Goal: Task Accomplishment & Management: Use online tool/utility

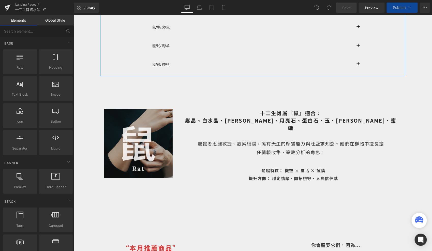
scroll to position [158, 0]
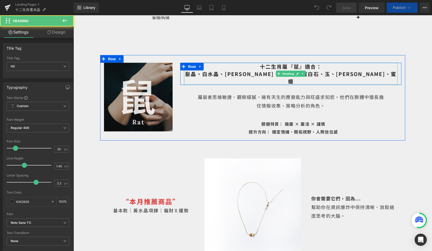
click at [365, 73] on span "十二生肖屬『鼠』適合： 髮晶、白水晶、黃水晶、月亮石、蛋白石、玉、[PERSON_NAME]、蜜蠟" at bounding box center [290, 74] width 211 height 22
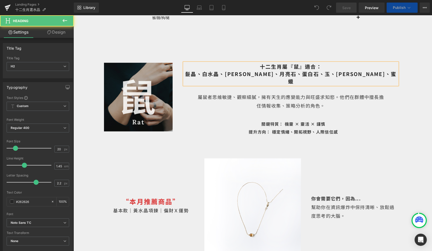
click at [365, 73] on span "十二生肖屬『鼠』適合： 髮晶、白水晶、黃水晶、月亮石、蛋白石、玉、[PERSON_NAME]、蜜蠟" at bounding box center [290, 74] width 211 height 22
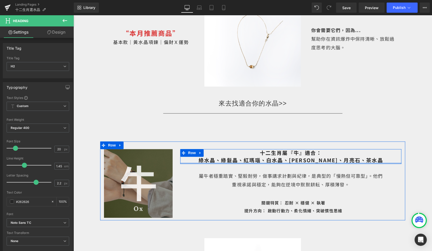
scroll to position [322, 0]
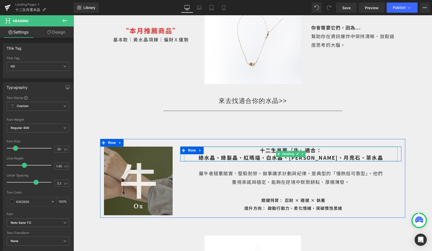
click at [230, 158] on span "十二生肖屬『牛』適合： 綠水晶、綠髮晶、紅瑪瑙、白水晶、[PERSON_NAME]、月亮石、茶水晶" at bounding box center [290, 153] width 184 height 15
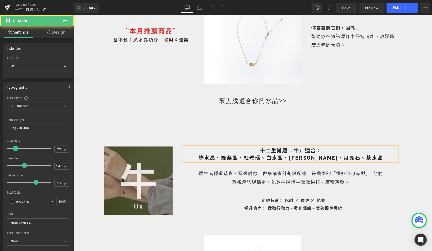
click at [230, 158] on span "十二生肖屬『牛』適合： 綠水晶、綠髮晶、紅瑪瑙、白水晶、[PERSON_NAME]、月亮石、茶水晶" at bounding box center [290, 153] width 184 height 15
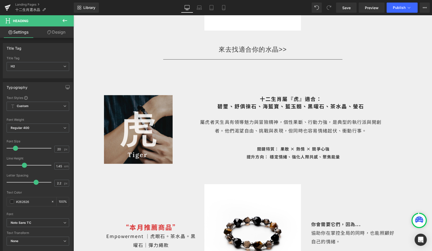
scroll to position [673, 0]
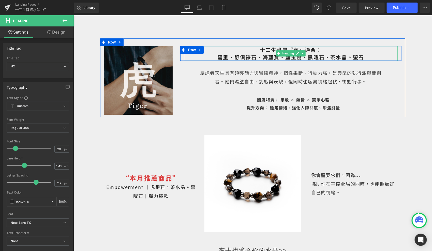
click at [258, 57] on span "十二生肖屬『虎』適合： 碧璽、舒俱徠石、海藍寶、藍玉髓、黑曜石、茶水晶、螢石" at bounding box center [290, 53] width 147 height 15
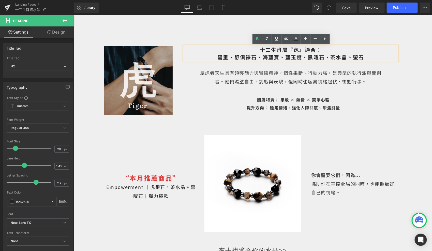
click at [257, 58] on span "十二生肖屬『虎』適合： 碧璽、舒俱徠石、海藍寶、藍玉髓、黑曜石、茶水晶、螢石" at bounding box center [290, 53] width 147 height 15
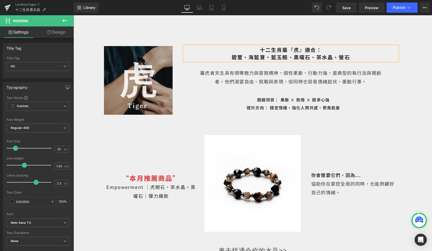
click at [286, 56] on span "十二生肖屬『虎』適合： 碧璽、海藍寶、藍玉髓、黑曜石、茶水晶、螢石" at bounding box center [290, 53] width 118 height 15
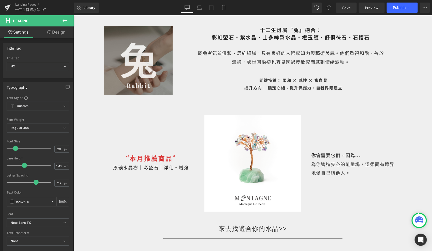
scroll to position [936, 0]
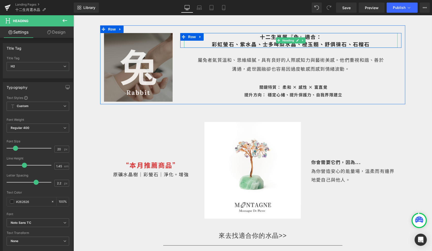
click at [297, 45] on span "十二生肖屬『兔』適合： 彩虹螢石、紫水晶、士多啤梨水晶、橙玉髓、舒俱徠石、石榴石" at bounding box center [290, 40] width 158 height 15
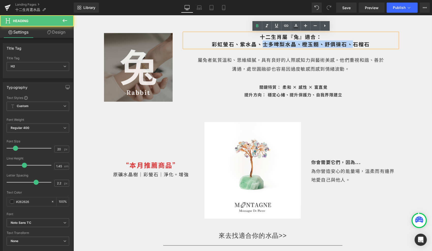
drag, startPoint x: 351, startPoint y: 43, endPoint x: 261, endPoint y: 44, distance: 90.0
click at [261, 44] on span "十二生肖屬『兔』適合： 彩虹螢石、紫水晶、士多啤梨水晶、橙玉髓、舒俱徠石、石榴石" at bounding box center [290, 40] width 158 height 15
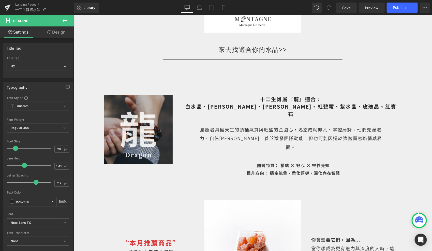
scroll to position [1121, 0]
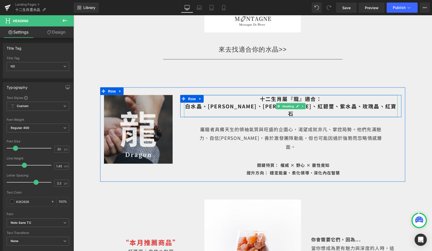
click at [344, 106] on span "十二生肖屬『龍』適合： 白水晶、[PERSON_NAME]、月亮石、紅碧璽、紫水晶、玫瑰晶、紅寶石" at bounding box center [290, 106] width 211 height 22
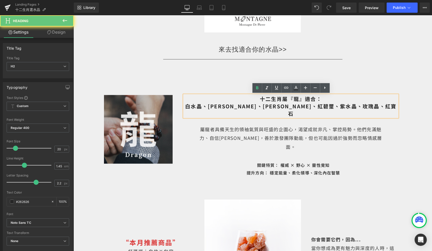
click at [342, 106] on span "十二生肖屬『龍』適合： 白水晶、[PERSON_NAME]、月亮石、紅碧璽、紫水晶、玫瑰晶、紅寶石" at bounding box center [290, 106] width 211 height 22
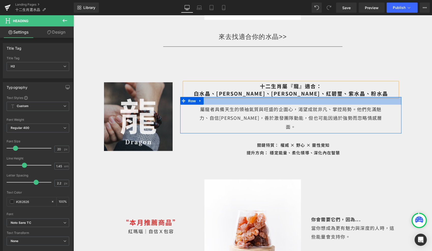
scroll to position [1138, 0]
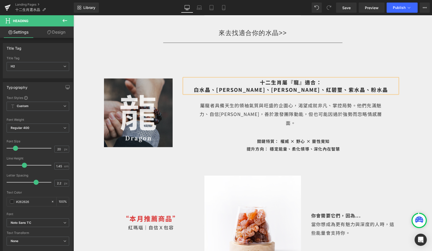
click at [307, 90] on span "十二生肖屬『龍』適合： 白水晶、[PERSON_NAME]、月亮石、紅碧璽、紫水晶、粉水晶" at bounding box center [290, 85] width 194 height 15
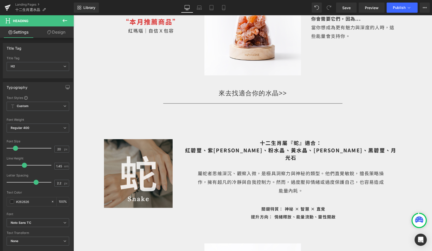
scroll to position [1339, 0]
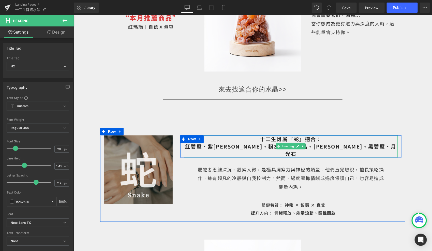
click at [323, 137] on span "十二生肖屬『蛇』適合： 紅碧璽、紫[PERSON_NAME]、粉水晶、黃水晶、[PERSON_NAME]、黑碧璽、月光石" at bounding box center [290, 146] width 211 height 22
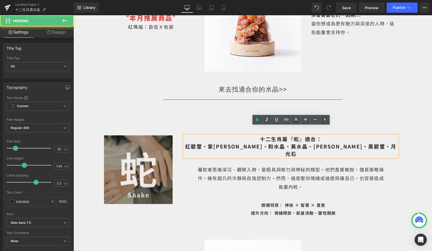
click at [323, 138] on span "十二生肖屬『蛇』適合： 紅碧璽、紫[PERSON_NAME]、粉水晶、黃水晶、[PERSON_NAME]、黑碧璽、月光石" at bounding box center [290, 146] width 211 height 22
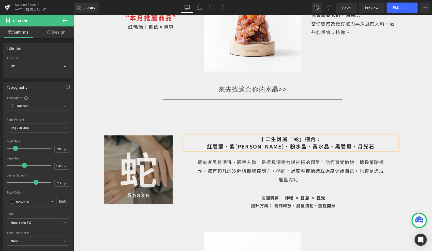
click at [230, 137] on span "十二生肖屬『蛇』適合： 紅碧璽、紫[PERSON_NAME]、粉水晶、黃水晶、黑碧璽、月光石" at bounding box center [291, 142] width 168 height 15
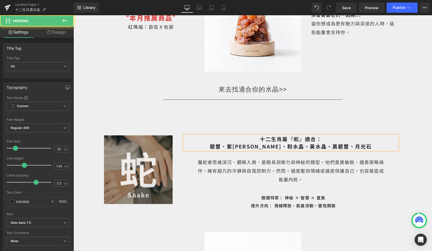
click at [260, 137] on span "十二生肖屬『蛇』適合： 碧璽、紫[PERSON_NAME]、粉水晶、黃水晶、黑碧璽、月光石" at bounding box center [290, 142] width 162 height 15
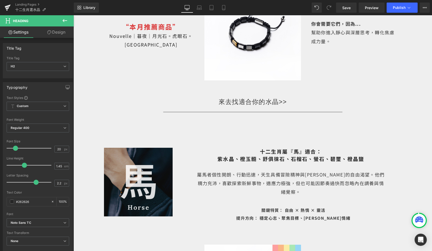
scroll to position [1588, 0]
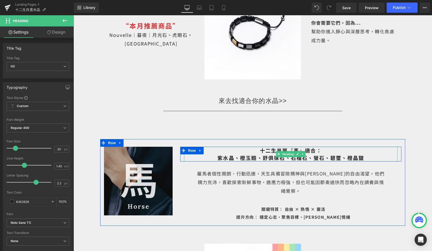
click at [281, 149] on span "十二生肖屬『馬』適合： 紫水晶、橙玉髓、舒俱徠石、石榴石、螢石、碧璽、橙晶鹽" at bounding box center [290, 153] width 147 height 15
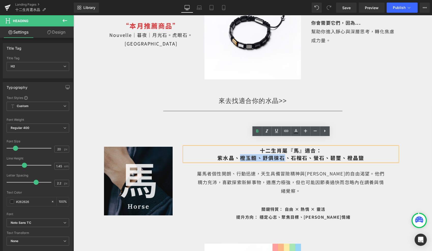
drag, startPoint x: 285, startPoint y: 149, endPoint x: 239, endPoint y: 149, distance: 46.2
click at [239, 149] on span "十二生肖屬『馬』適合： 紫水晶、橙玉髓、舒俱徠石、石榴石、螢石、碧璽、橙晶鹽" at bounding box center [290, 153] width 147 height 15
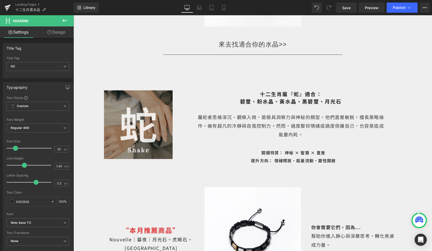
scroll to position [1365, 0]
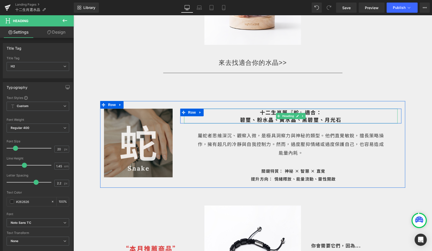
click at [254, 111] on span "十二生肖屬『蛇』適合： 碧璽、粉水晶、黃水晶、黑碧璽、月光石" at bounding box center [291, 115] width 102 height 15
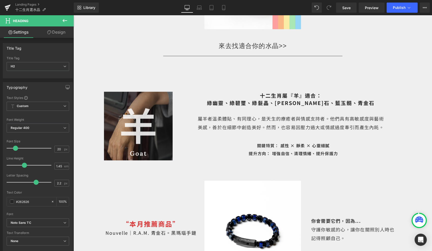
scroll to position [1925, 0]
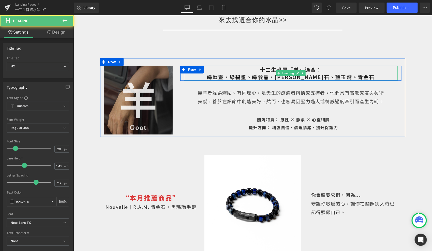
click at [267, 66] on span "十二生肖屬『羊』適合： 綠幽靈、綠碧璽、綠髮晶、[PERSON_NAME]石、藍玉髓、青金石" at bounding box center [291, 73] width 168 height 15
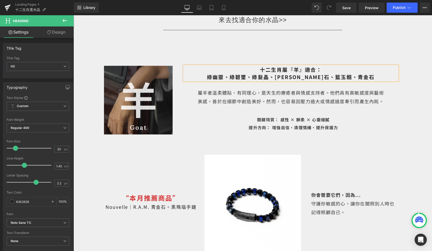
click at [267, 66] on span "十二生肖屬『羊』適合： 綠幽靈、綠碧璽、綠髮晶、[PERSON_NAME]石、藍玉髓、青金石" at bounding box center [291, 73] width 168 height 15
click at [299, 66] on span "十二生肖屬『羊』適合： 綠幽靈、綠髮晶、[PERSON_NAME]石、藍玉髓、青金石" at bounding box center [290, 73] width 145 height 15
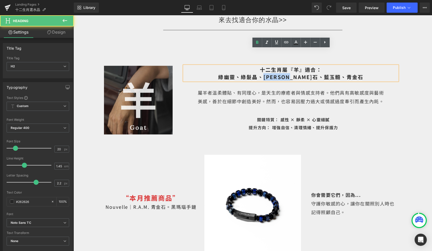
drag, startPoint x: 319, startPoint y: 60, endPoint x: 281, endPoint y: 60, distance: 38.6
click at [281, 66] on span "十二生肖屬『羊』適合： 綠幽靈、綠髮晶、[PERSON_NAME]石、藍玉髓、青金石" at bounding box center [290, 73] width 145 height 15
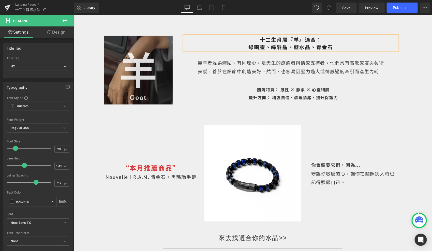
scroll to position [1948, 0]
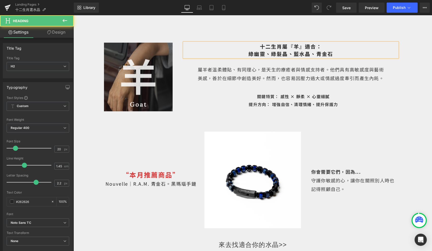
click at [336, 42] on h2 "十二生肖屬『羊』適合： 綠幽靈、綠髮晶、藍水晶、青金石" at bounding box center [290, 49] width 213 height 15
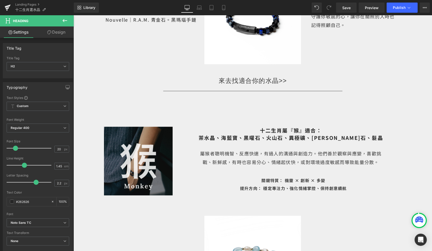
scroll to position [2115, 0]
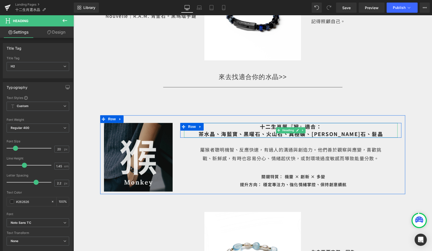
click at [324, 123] on span "十二生肖屬『猴』適合： 茶水晶、海藍寶、黑曜石、火山石、異極礦、[PERSON_NAME]石、髮晶" at bounding box center [290, 130] width 184 height 15
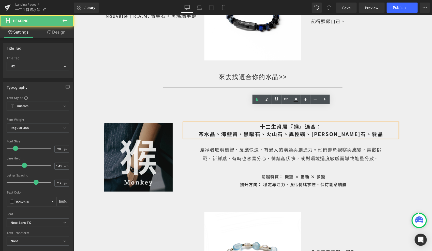
click at [324, 123] on span "十二生肖屬『猴』適合： 茶水晶、海藍寶、黑曜石、火山石、異極礦、[PERSON_NAME]石、髮晶" at bounding box center [290, 130] width 184 height 15
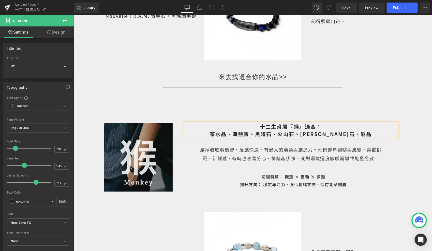
scroll to position [2125, 0]
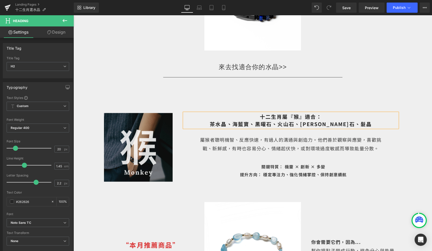
click at [336, 113] on span "十二生肖屬『猴』適合： 茶水晶、海藍寶、黑曜石、火山石、[PERSON_NAME]石、髮[PERSON_NAME]" at bounding box center [290, 120] width 162 height 15
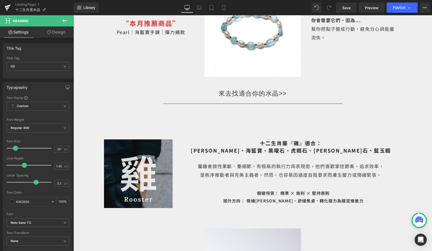
scroll to position [2358, 0]
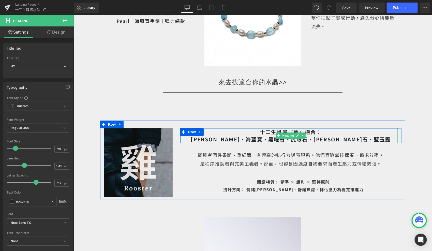
click at [247, 128] on span "十二生肖屬『雞』適合： 藍碧璽、海藍寶、黑曜石、虎眼石、[PERSON_NAME]石、藍玉髓" at bounding box center [291, 135] width 200 height 15
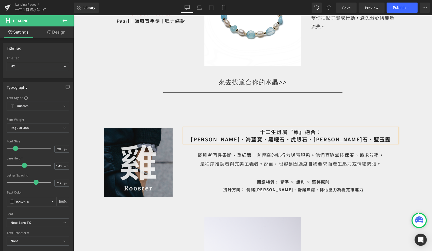
click at [247, 128] on span "十二生肖屬『雞』適合： 藍碧璽、海藍寶、黑曜石、虎眼石、[PERSON_NAME]石、藍玉髓" at bounding box center [291, 135] width 200 height 15
click at [265, 128] on span "十二生肖屬『雞』適合： 藍碧璽、海藍寶、黑曜石、虎眼石、[PERSON_NAME]石、藍玉髓" at bounding box center [291, 135] width 200 height 15
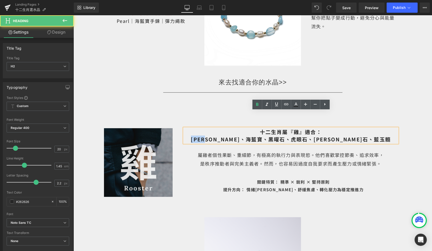
drag, startPoint x: 248, startPoint y: 123, endPoint x: 217, endPoint y: 123, distance: 31.0
click at [217, 128] on h2 "十二生肖屬『雞』適合： 藍碧璽、海藍寶、黑曜石、虎眼石、[PERSON_NAME]石、藍玉髓" at bounding box center [290, 135] width 213 height 15
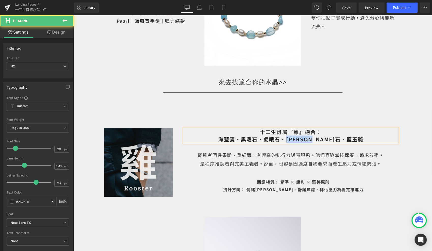
drag, startPoint x: 351, startPoint y: 123, endPoint x: 303, endPoint y: 123, distance: 48.0
click at [303, 128] on h2 "十二生肖屬『雞』適合： 海藍寶、黑曜石、虎眼石、[PERSON_NAME]石、藍玉髓" at bounding box center [290, 135] width 213 height 15
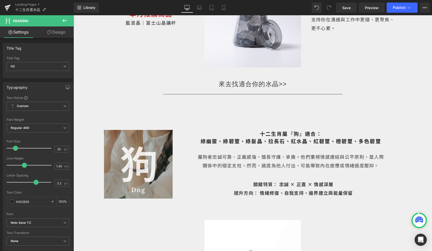
scroll to position [2619, 0]
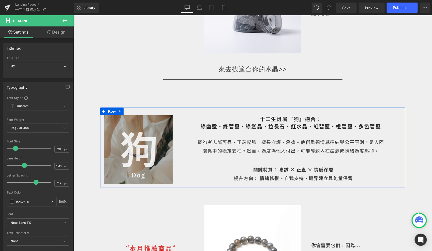
click at [249, 115] on span "十二生肖屬『狗』適合： 綠幽靈、綠碧璽、綠髮晶、拉長石、紅水晶、紅碧璽、橙碧璽、多色碧璽" at bounding box center [290, 122] width 180 height 15
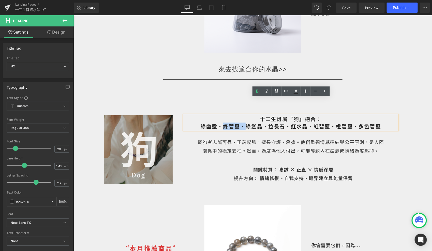
drag, startPoint x: 247, startPoint y: 109, endPoint x: 225, endPoint y: 109, distance: 22.1
click at [225, 115] on span "十二生肖屬『狗』適合： 綠幽靈、綠碧璽、綠髮晶、拉長石、紅水晶、紅碧璽、橙碧璽、多色碧璽" at bounding box center [290, 122] width 180 height 15
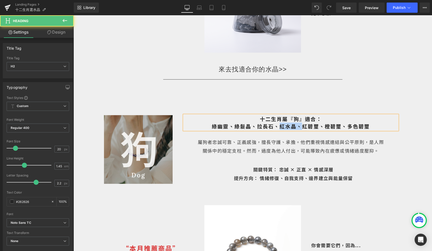
drag, startPoint x: 300, startPoint y: 109, endPoint x: 279, endPoint y: 107, distance: 21.4
click at [279, 115] on span "十二生肖屬『狗』適合： 綠幽靈、綠髮晶、拉長石、紅水晶、紅碧璽、橙碧璽、多色碧璽" at bounding box center [290, 122] width 158 height 15
drag, startPoint x: 360, startPoint y: 107, endPoint x: 288, endPoint y: 107, distance: 72.4
click at [288, 115] on h2 "十二生肖屬『狗』適合： 綠幽靈、綠髮晶、拉長石、紅碧璽、橙碧璽、多色碧璽" at bounding box center [290, 122] width 213 height 15
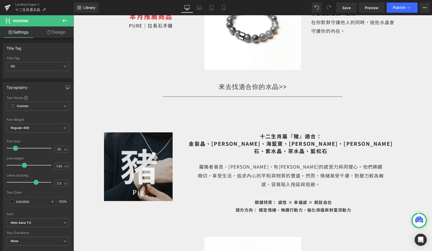
scroll to position [2863, 0]
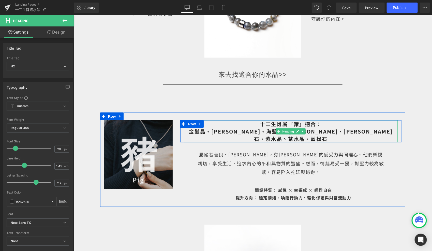
click at [244, 120] on span "十二生肖屬『豬』適合： 金髮晶、藍碧璽、海藍寶、黃水晶、[PERSON_NAME]石、紫水晶、茶水晶、藍松石" at bounding box center [291, 131] width 204 height 22
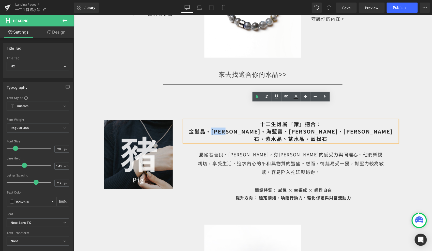
drag, startPoint x: 247, startPoint y: 114, endPoint x: 227, endPoint y: 114, distance: 19.8
click at [227, 120] on span "十二生肖屬『豬』適合： 金髮晶、藍碧璽、海藍寶、黃水晶、[PERSON_NAME]石、紫水晶、茶水晶、藍松石" at bounding box center [291, 131] width 204 height 22
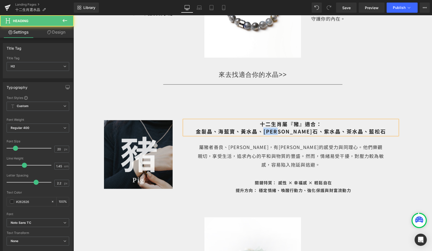
drag, startPoint x: 304, startPoint y: 115, endPoint x: 279, endPoint y: 115, distance: 24.6
click at [279, 120] on span "十二生肖屬『豬』適合： 金髮晶、海藍寶、黃水晶、[PERSON_NAME]石、紫水晶、茶水晶、藍松石" at bounding box center [290, 127] width 190 height 15
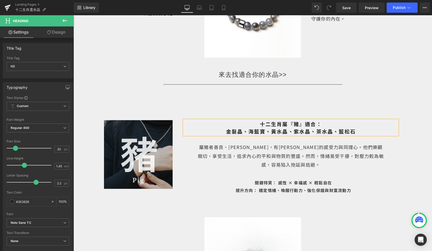
click at [345, 120] on span "十二生肖屬『豬』適合： 金髮晶、海藍寶、黃水晶、紫水晶、茶水晶、藍松石" at bounding box center [291, 127] width 130 height 15
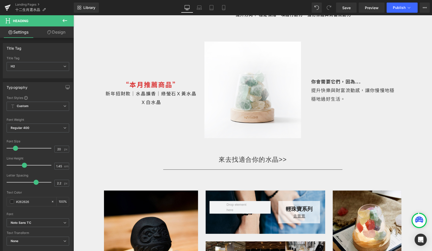
scroll to position [3031, 0]
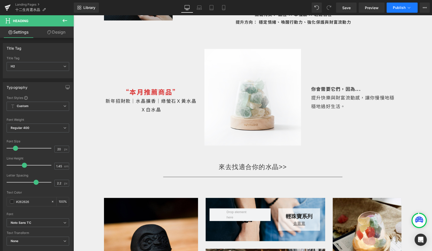
click at [396, 10] on button "Publish" at bounding box center [401, 8] width 31 height 10
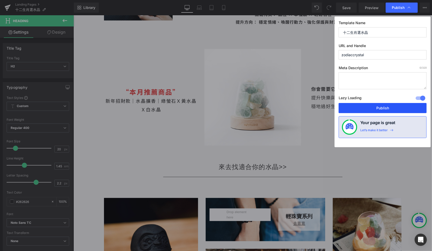
click at [378, 107] on button "Publish" at bounding box center [382, 108] width 88 height 10
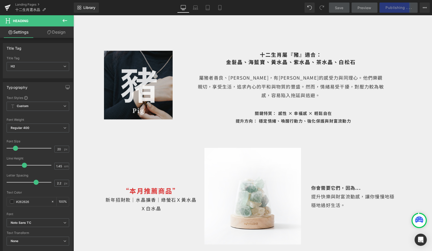
scroll to position [2929, 0]
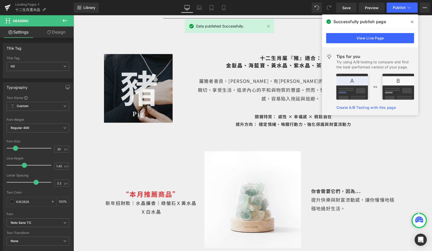
click at [411, 23] on icon at bounding box center [412, 22] width 3 height 3
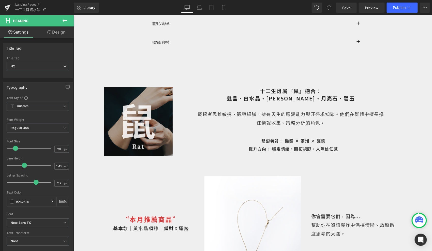
scroll to position [161, 0]
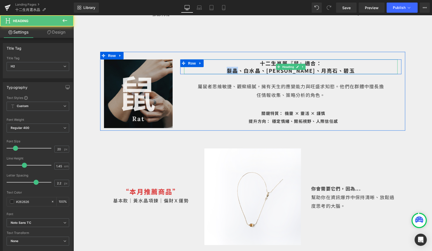
drag, startPoint x: 253, startPoint y: 70, endPoint x: 242, endPoint y: 70, distance: 10.4
click at [242, 70] on h2 "十二生肖屬『鼠』適合： 髮晶、白水晶、[PERSON_NAME]、月亮石、碧玉" at bounding box center [290, 66] width 213 height 15
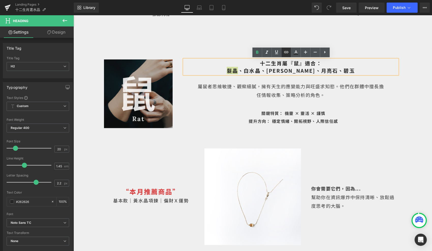
click at [289, 55] on icon at bounding box center [286, 52] width 6 height 6
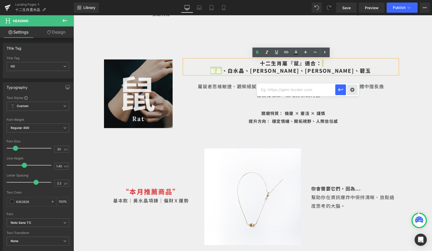
click at [353, 0] on div "Text Color Highlight Color #333333 Edit or remove link: Edit - Unlink - Cancel" at bounding box center [216, 0] width 432 height 0
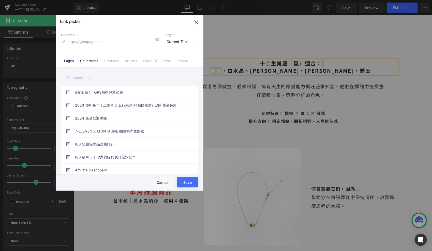
click at [96, 62] on link "Collections" at bounding box center [89, 63] width 18 height 8
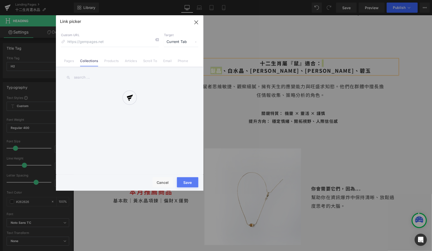
click at [86, 77] on div "Link picker Back to Library Insert Custom URL Target Current Tab Current Tab Ne…" at bounding box center [129, 102] width 147 height 175
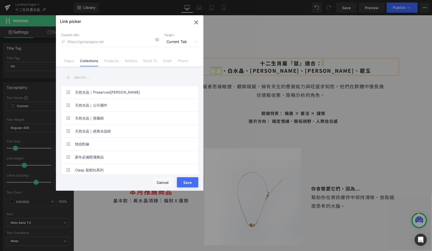
click at [86, 77] on input "text" at bounding box center [129, 77] width 137 height 11
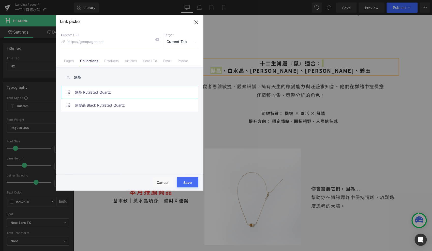
type input "髮晶"
click at [87, 92] on link "髮晶 Rutilated Quartz" at bounding box center [131, 92] width 112 height 13
click at [189, 179] on button "Save" at bounding box center [187, 182] width 21 height 10
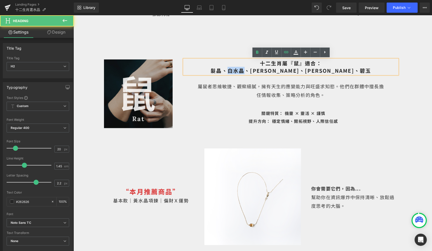
drag, startPoint x: 276, startPoint y: 72, endPoint x: 261, endPoint y: 72, distance: 14.2
click at [261, 72] on span "十二生肖屬『鼠』適合： 髮晶 、白水晶、[PERSON_NAME]、月亮石、碧玉" at bounding box center [290, 66] width 160 height 15
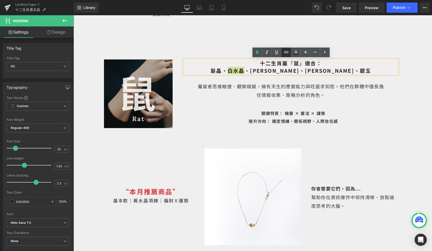
click at [287, 51] on icon at bounding box center [286, 52] width 6 height 6
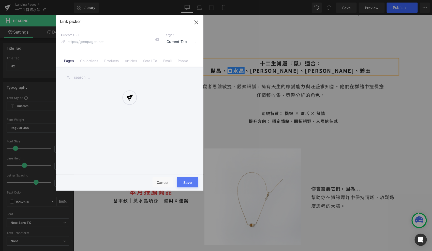
click at [337, 0] on div "Text Color Highlight Color #333333 Edit or remove link: Edit - Unlink - Cancel …" at bounding box center [216, 0] width 432 height 0
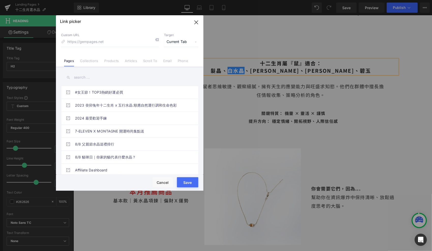
click at [99, 78] on input "text" at bounding box center [129, 77] width 137 height 11
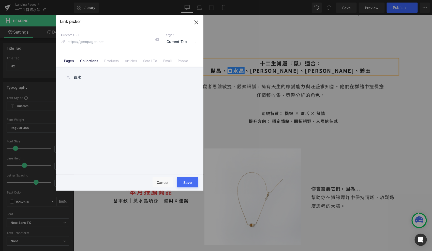
click at [83, 63] on link "Collections" at bounding box center [89, 63] width 18 height 8
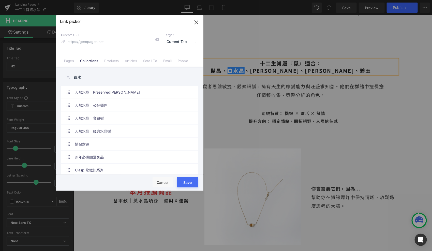
click at [95, 77] on input "白水" at bounding box center [129, 77] width 137 height 11
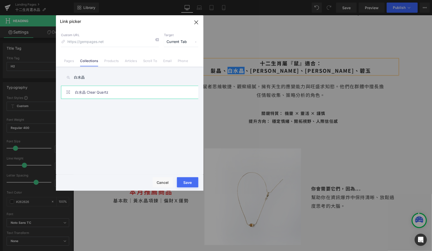
type input "白水晶"
click at [101, 91] on link "白水晶 Clear Quartz" at bounding box center [131, 92] width 112 height 13
click at [189, 185] on button "Save" at bounding box center [187, 182] width 21 height 10
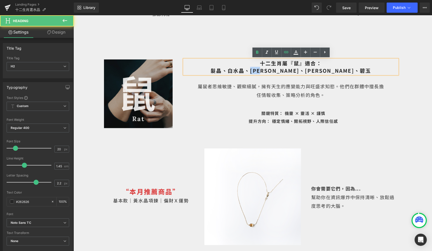
drag, startPoint x: 298, startPoint y: 69, endPoint x: 282, endPoint y: 69, distance: 16.5
click at [282, 69] on span "十二生肖屬『鼠』適合： 髮晶 、 白水晶 、[PERSON_NAME]、月亮石、碧玉" at bounding box center [290, 66] width 160 height 15
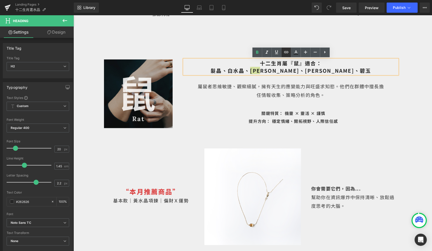
click at [287, 50] on icon at bounding box center [286, 52] width 6 height 6
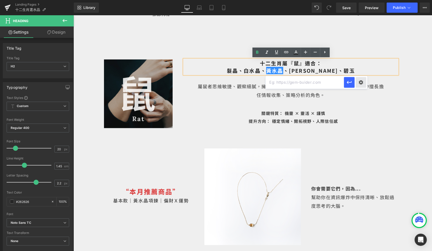
click at [358, 0] on div "Text Color Highlight Color #333333 Edit or remove link: Edit - Unlink - Cancel" at bounding box center [216, 0] width 432 height 0
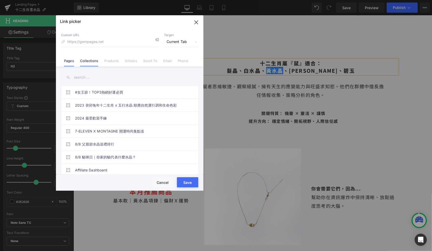
click at [92, 60] on link "Collections" at bounding box center [89, 63] width 18 height 8
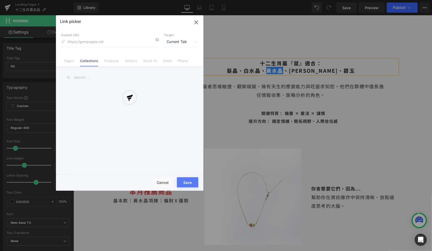
click at [92, 80] on div at bounding box center [129, 102] width 147 height 175
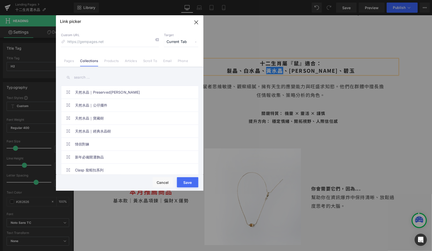
click at [86, 79] on input "text" at bounding box center [129, 77] width 137 height 11
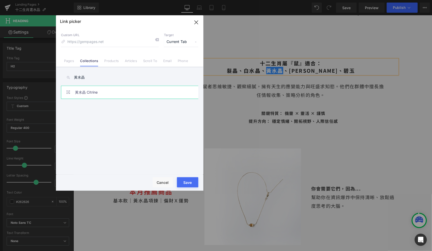
type input "黃水晶"
click at [92, 90] on link "黃水晶 Citrine" at bounding box center [131, 92] width 112 height 13
click at [186, 180] on button "Save" at bounding box center [187, 182] width 21 height 10
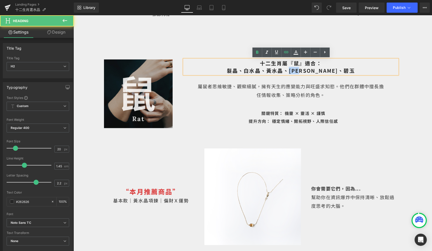
drag, startPoint x: 321, startPoint y: 70, endPoint x: 306, endPoint y: 70, distance: 15.0
click at [306, 70] on span "十二生肖屬『鼠』適合： 髮晶 、 白水晶 、 黃水晶 、月亮石、碧玉" at bounding box center [290, 66] width 128 height 15
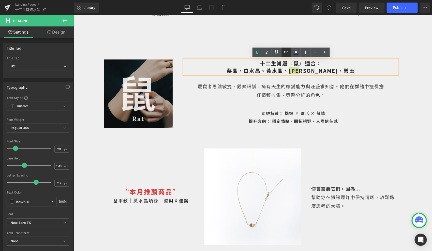
click at [288, 53] on icon at bounding box center [286, 52] width 6 height 6
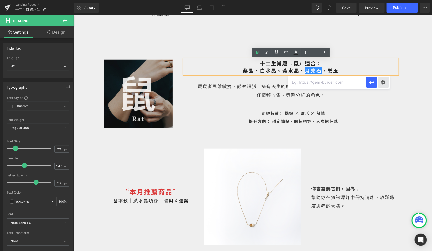
click at [380, 0] on div "Text Color Highlight Color #333333 Edit or remove link: Edit - Unlink - Cancel" at bounding box center [216, 0] width 432 height 0
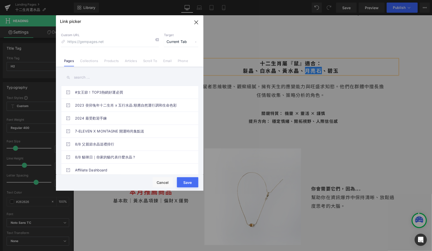
click at [90, 67] on div "#女王節！TOP3熱銷好運必買 2023 癸卯兔年十二生肖 x 五行水晶:順應自然運行調和生命色彩 2024 最受歡迎手鍊 7-ELEVEN X MONTAG…" at bounding box center [129, 121] width 147 height 109
click at [90, 64] on link "Collections" at bounding box center [89, 63] width 18 height 8
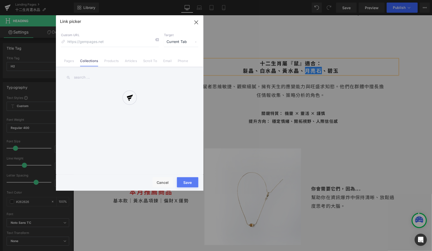
click at [90, 77] on div at bounding box center [129, 102] width 147 height 175
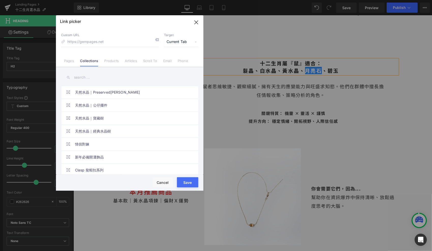
click at [84, 77] on input "text" at bounding box center [129, 77] width 137 height 11
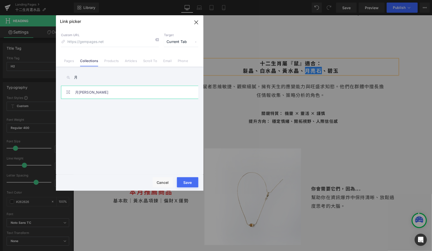
type input "月"
click at [91, 90] on link "月[PERSON_NAME]" at bounding box center [131, 92] width 112 height 13
click at [189, 181] on button "Save" at bounding box center [187, 182] width 21 height 10
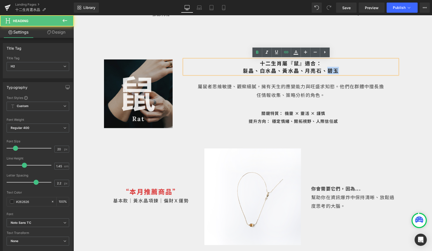
drag, startPoint x: 339, startPoint y: 70, endPoint x: 328, endPoint y: 69, distance: 10.7
click at [329, 69] on h2 "十二生肖屬『鼠』適合： 髮晶 、 白水晶 、 [PERSON_NAME] 、 月亮石 、碧玉" at bounding box center [290, 66] width 213 height 15
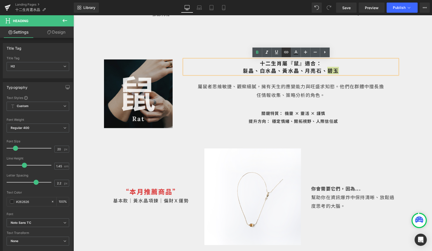
click at [287, 55] on icon at bounding box center [286, 52] width 6 height 6
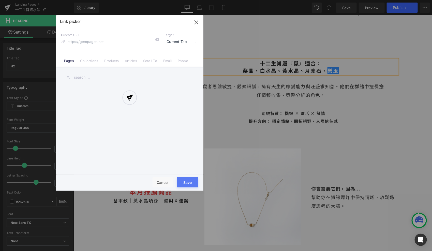
click at [396, 0] on div "Text Color Highlight Color #333333 Edit or remove link: Edit - Unlink - Cancel …" at bounding box center [216, 0] width 432 height 0
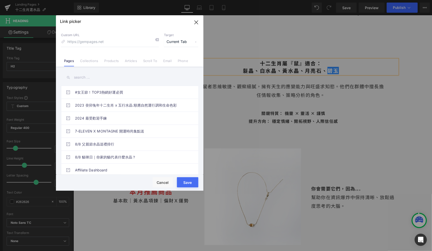
click at [84, 67] on div "#女王節！TOP3熱銷好運必買 2023 癸卯兔年十二生肖 x 五行水晶:順應自然運行調和生命色彩 2024 最受歡迎手鍊 7-ELEVEN X MONTAG…" at bounding box center [129, 121] width 147 height 109
click at [84, 64] on link "Collections" at bounding box center [89, 63] width 18 height 8
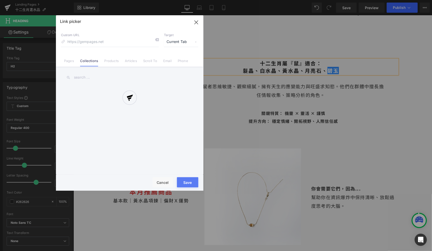
click at [84, 76] on div at bounding box center [129, 102] width 147 height 175
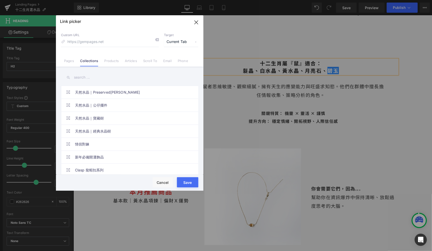
click at [82, 78] on input "text" at bounding box center [129, 77] width 137 height 11
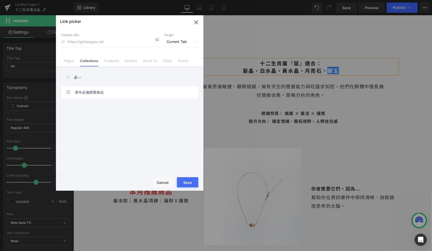
type input "碧玉"
click at [195, 24] on icon "button" at bounding box center [196, 22] width 8 height 8
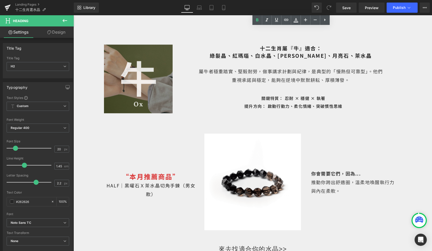
scroll to position [417, 0]
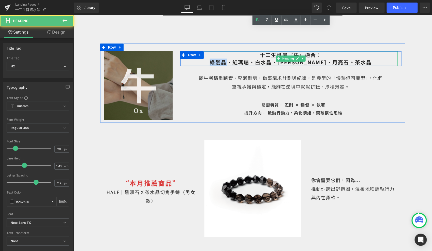
drag, startPoint x: 241, startPoint y: 62, endPoint x: 225, endPoint y: 62, distance: 16.0
click at [225, 62] on h2 "綠髮晶、紅瑪瑙、白水晶、[PERSON_NAME]、月亮石、茶水晶" at bounding box center [290, 61] width 213 height 7
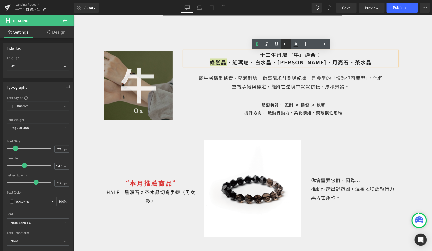
click at [290, 45] on link at bounding box center [286, 44] width 10 height 10
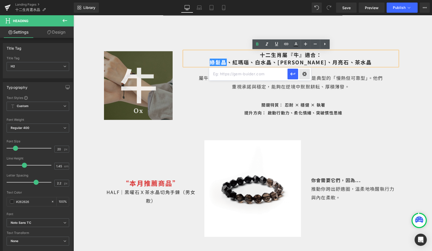
click at [303, 0] on div "Text Color Highlight Color #333333 Edit or remove link: Edit - Unlink - Cancel" at bounding box center [216, 0] width 432 height 0
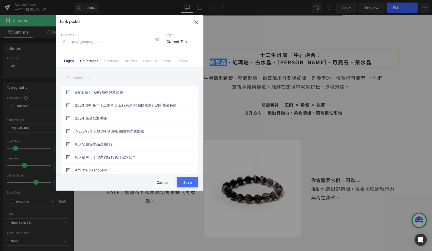
click at [95, 58] on li "Collections" at bounding box center [89, 58] width 24 height 9
click at [88, 78] on input "text" at bounding box center [129, 77] width 137 height 11
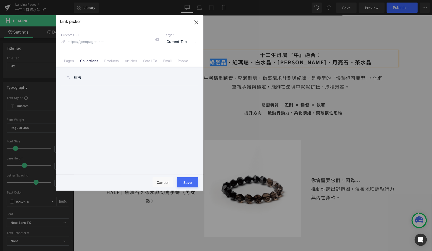
type input "律"
type input "綠"
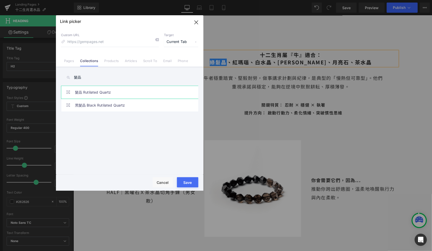
type input "髮晶"
click at [142, 92] on link "髮晶 Rutilated Quartz" at bounding box center [131, 92] width 112 height 13
click at [189, 181] on button "Save" at bounding box center [187, 182] width 21 height 10
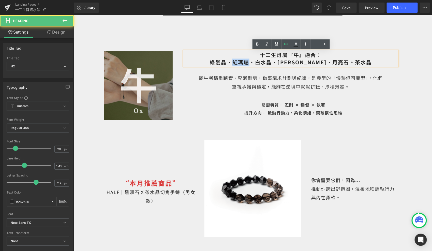
drag, startPoint x: 265, startPoint y: 61, endPoint x: 250, endPoint y: 61, distance: 15.5
click at [250, 61] on span "綠髮晶 、紅瑪瑙、白水晶、[PERSON_NAME]、月亮石、茶水晶" at bounding box center [290, 61] width 162 height 7
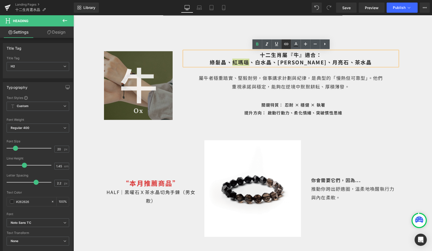
click at [288, 44] on icon at bounding box center [286, 44] width 4 height 2
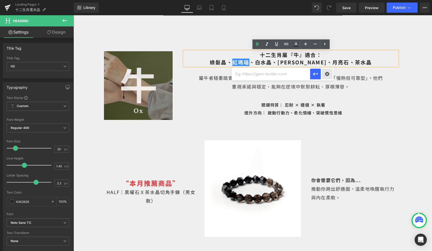
click at [327, 0] on div "Text Color Highlight Color #333333 Edit or remove link: Edit - Unlink - Cancel" at bounding box center [216, 0] width 432 height 0
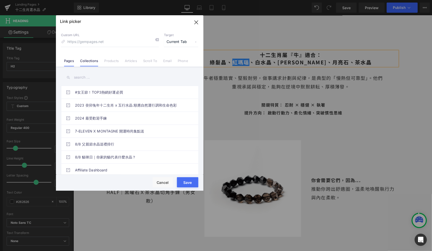
click at [87, 63] on link "Collections" at bounding box center [89, 63] width 18 height 8
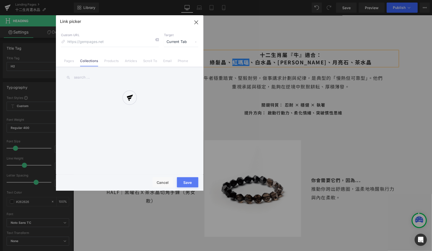
click at [89, 75] on div at bounding box center [129, 102] width 147 height 175
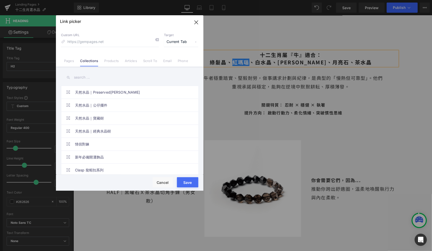
click at [84, 77] on input "text" at bounding box center [129, 77] width 137 height 11
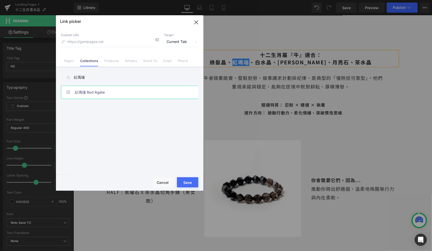
type input "紅瑪瑙"
click at [89, 95] on link "紅瑪瑙 Red Agate" at bounding box center [131, 92] width 112 height 13
click at [186, 180] on button "Save" at bounding box center [187, 182] width 21 height 10
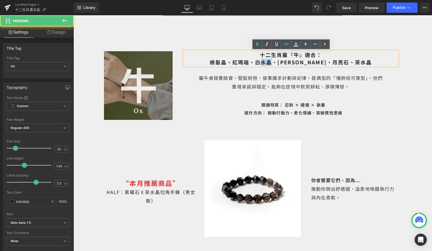
drag, startPoint x: 287, startPoint y: 63, endPoint x: 274, endPoint y: 63, distance: 13.0
click at [274, 63] on span "綠髮晶 、 紅瑪瑙 、白水晶、[PERSON_NAME]、月亮石、茶水晶" at bounding box center [290, 61] width 162 height 7
drag, startPoint x: 271, startPoint y: 63, endPoint x: 285, endPoint y: 63, distance: 14.0
click at [285, 63] on span "綠髮晶 、 紅瑪瑙 、白水晶、[PERSON_NAME]、月亮石、茶水晶" at bounding box center [290, 61] width 162 height 7
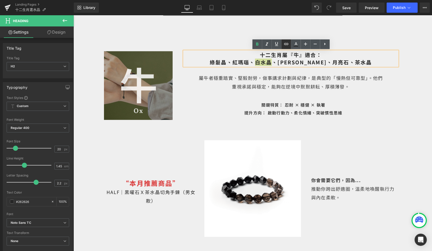
click at [286, 43] on icon at bounding box center [286, 44] width 4 height 2
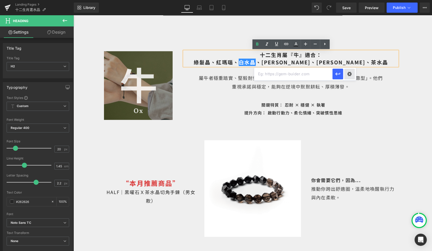
click at [346, 0] on div "Text Color Highlight Color #333333 Edit or remove link: Edit - Unlink - Cancel" at bounding box center [216, 0] width 432 height 0
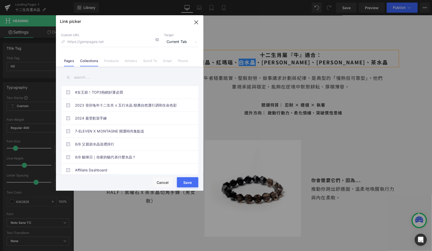
click at [90, 64] on link "Collections" at bounding box center [89, 63] width 18 height 8
click at [92, 76] on input "text" at bounding box center [129, 77] width 137 height 11
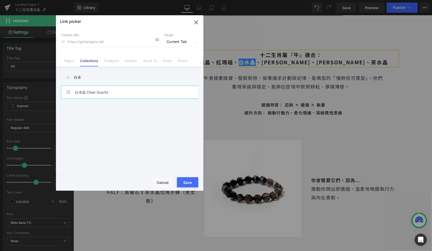
type input "白水"
click at [105, 91] on link "白水晶 Clear Quartz" at bounding box center [131, 92] width 112 height 13
click at [185, 179] on button "Save" at bounding box center [187, 182] width 21 height 10
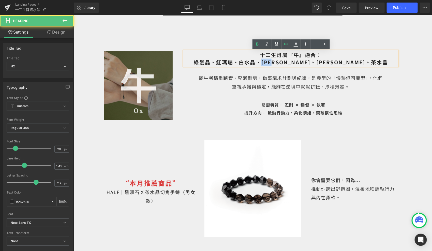
drag, startPoint x: 308, startPoint y: 62, endPoint x: 294, endPoint y: 62, distance: 14.7
click at [294, 62] on span "綠髮晶 、 紅瑪瑙 、 白水晶 、[PERSON_NAME]、月亮石、茶水晶" at bounding box center [290, 61] width 194 height 7
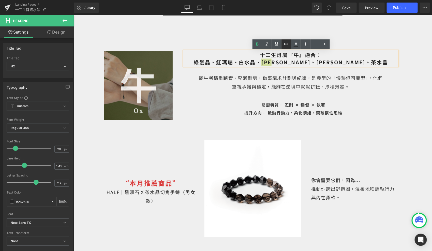
click at [285, 45] on icon at bounding box center [286, 44] width 6 height 6
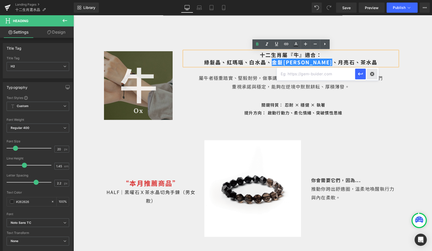
click at [377, 0] on div "Text Color Highlight Color #333333 Edit or remove link: Edit - Unlink - Cancel" at bounding box center [216, 0] width 432 height 0
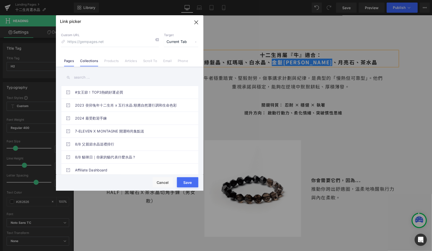
click at [89, 57] on li "Collections" at bounding box center [89, 58] width 24 height 9
click at [85, 79] on input "text" at bounding box center [129, 77] width 137 height 11
type input "幾"
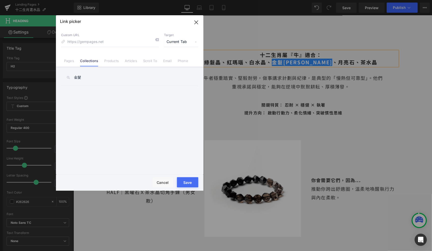
type input "金"
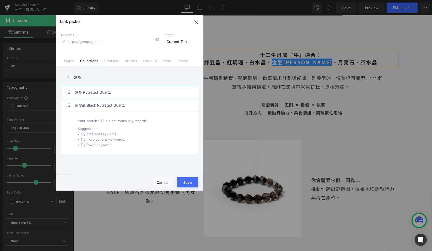
type input "髮晶"
click at [89, 95] on link "髮晶 Rutilated Quartz" at bounding box center [131, 92] width 112 height 13
click at [191, 184] on button "Save" at bounding box center [187, 182] width 21 height 10
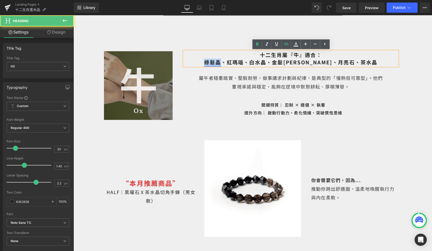
drag, startPoint x: 242, startPoint y: 62, endPoint x: 225, endPoint y: 62, distance: 16.8
click at [221, 62] on link "綠髮晶" at bounding box center [212, 61] width 17 height 7
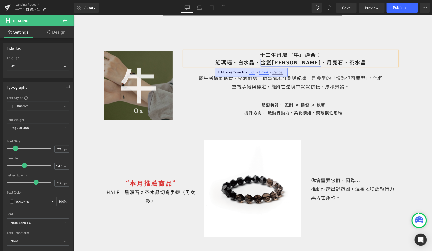
click at [288, 63] on link "金髮[PERSON_NAME]" at bounding box center [290, 61] width 60 height 7
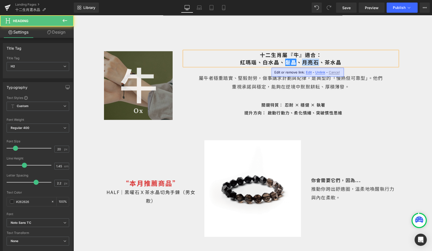
drag, startPoint x: 318, startPoint y: 61, endPoint x: 303, endPoint y: 62, distance: 15.0
click at [303, 62] on span "紅瑪瑙 、 白水晶 、 [PERSON_NAME] 、月亮石、茶水晶" at bounding box center [291, 61] width 102 height 7
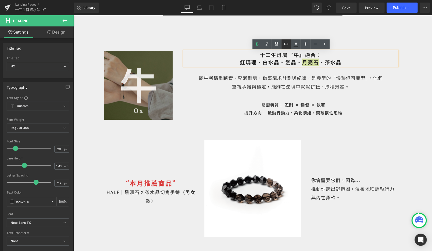
click at [286, 46] on icon at bounding box center [286, 44] width 6 height 6
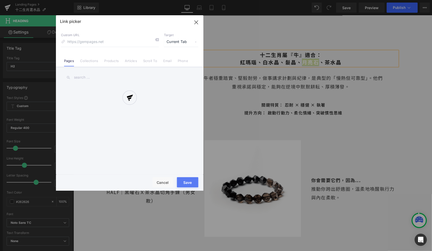
click at [378, 0] on div "Text Color Highlight Color #333333 Edit or remove link: Edit - Unlink - Cancel …" at bounding box center [216, 0] width 432 height 0
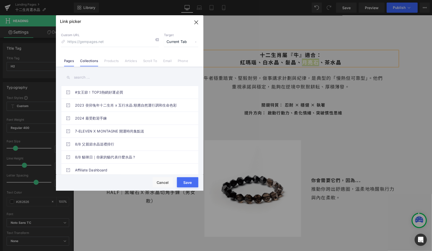
click at [95, 64] on link "Collections" at bounding box center [89, 63] width 18 height 8
click at [85, 79] on input "text" at bounding box center [129, 77] width 137 height 11
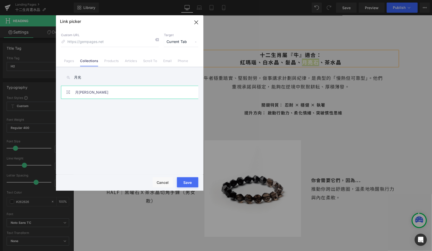
type input "月光"
click at [94, 95] on link "月[PERSON_NAME]" at bounding box center [131, 92] width 112 height 13
click at [189, 179] on button "Save" at bounding box center [187, 182] width 21 height 10
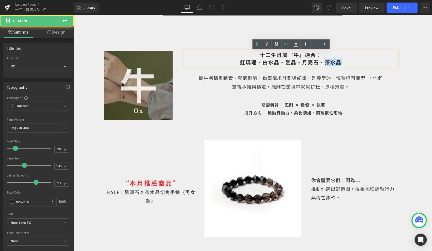
drag, startPoint x: 342, startPoint y: 62, endPoint x: 324, endPoint y: 62, distance: 18.0
click at [324, 62] on h2 "紅瑪瑙 、 白水晶 、 [PERSON_NAME] 、 月亮石 、茶水晶" at bounding box center [290, 61] width 213 height 7
click at [287, 42] on icon at bounding box center [286, 44] width 6 height 6
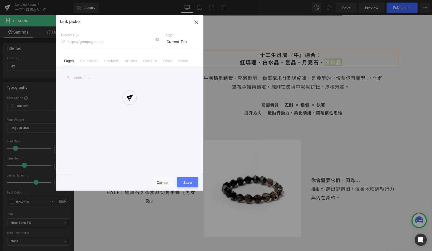
click at [391, 0] on div "Text Color Highlight Color #333333 Edit or remove link: Edit - Unlink - Cancel …" at bounding box center [216, 0] width 432 height 0
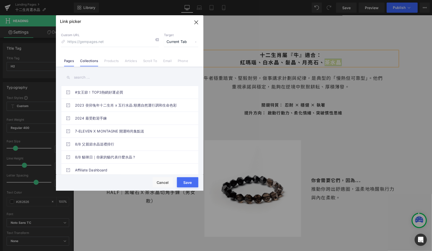
click at [87, 59] on link "Collections" at bounding box center [89, 63] width 18 height 8
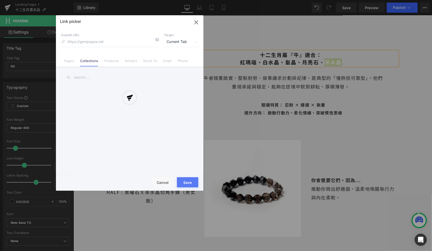
click at [87, 76] on div at bounding box center [129, 102] width 147 height 175
click at [82, 76] on div "Link picker Back to Library Insert Custom URL Target Current Tab Current Tab Ne…" at bounding box center [129, 102] width 147 height 175
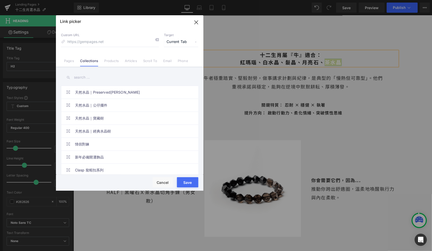
click at [83, 77] on input "text" at bounding box center [129, 77] width 137 height 11
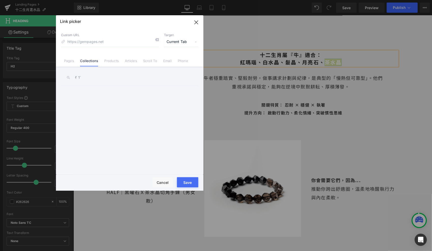
type input "查"
type input "茶"
click at [93, 92] on link "茶水晶 Smoky Quartz" at bounding box center [131, 92] width 112 height 13
click at [186, 184] on button "Save" at bounding box center [187, 182] width 21 height 10
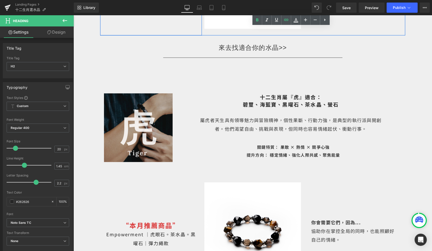
scroll to position [627, 0]
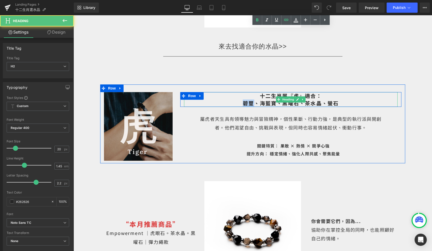
drag, startPoint x: 253, startPoint y: 101, endPoint x: 237, endPoint y: 100, distance: 15.8
click at [237, 101] on h2 "十二生肖屬『虎』適合： 碧璽、海藍寶、黑曜石、茶水晶、螢石" at bounding box center [290, 99] width 213 height 15
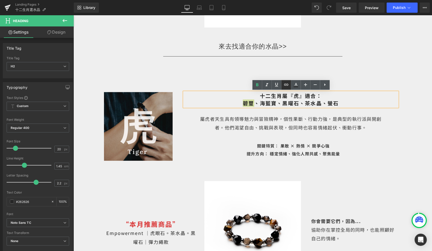
click at [288, 84] on icon at bounding box center [286, 85] width 6 height 6
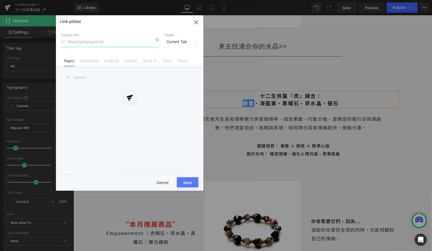
click at [352, 0] on div "Text Color Highlight Color #333333 Edit or remove link: Edit - Unlink - Cancel …" at bounding box center [216, 0] width 432 height 0
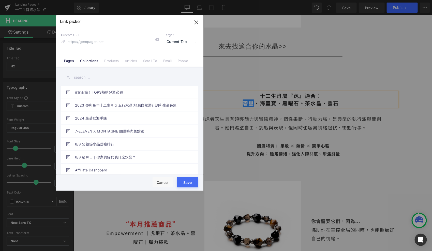
click at [97, 58] on li "Collections" at bounding box center [89, 58] width 24 height 9
click at [87, 78] on input "text" at bounding box center [129, 77] width 137 height 11
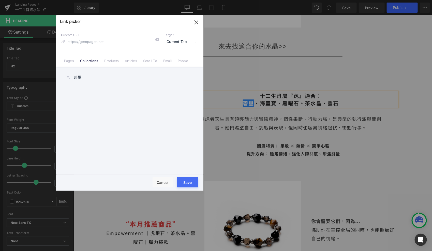
type input "碧"
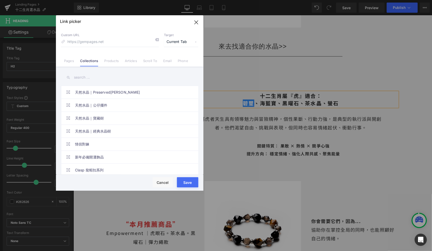
click at [198, 19] on icon "button" at bounding box center [196, 22] width 8 height 8
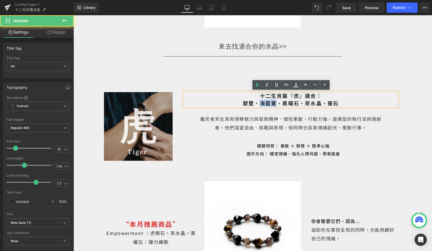
drag, startPoint x: 278, startPoint y: 103, endPoint x: 261, endPoint y: 103, distance: 17.0
click at [261, 103] on span "十二生肖屬『虎』適合： 碧璽 、海藍寶、黑曜石、茶水晶、螢石" at bounding box center [290, 99] width 96 height 15
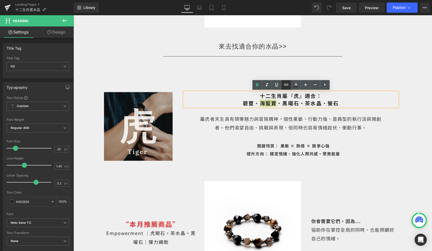
click at [289, 88] on link at bounding box center [286, 85] width 10 height 10
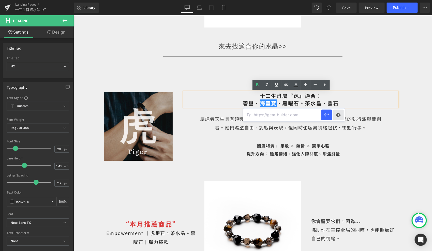
click at [337, 0] on div "Text Color Highlight Color #333333 Edit or remove link: Edit - Unlink - Cancel" at bounding box center [216, 0] width 432 height 0
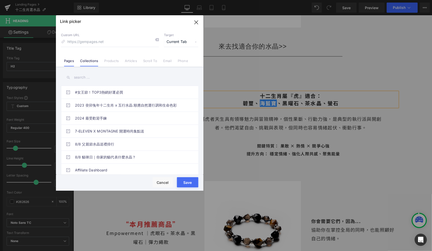
click at [91, 61] on link "Collections" at bounding box center [89, 63] width 18 height 8
click at [87, 78] on input "text" at bounding box center [129, 77] width 137 height 11
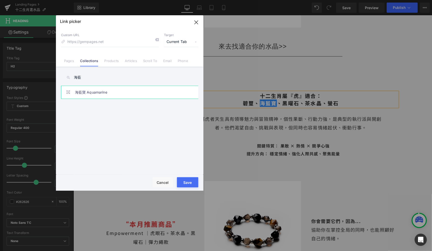
type input "海藍"
click at [85, 90] on link "海藍寶 Aquamarine" at bounding box center [131, 92] width 112 height 13
click at [186, 178] on button "Save" at bounding box center [187, 182] width 21 height 10
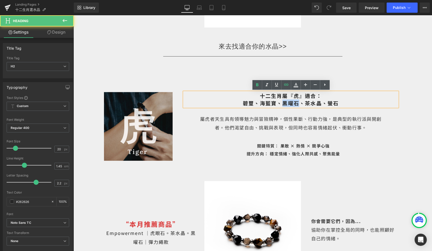
drag, startPoint x: 299, startPoint y: 101, endPoint x: 284, endPoint y: 102, distance: 15.2
click at [284, 102] on span "十二生肖屬『虎』適合： 碧璽 、 海藍寶 、黑曜石、茶水晶、螢石" at bounding box center [290, 99] width 96 height 15
click at [286, 83] on icon at bounding box center [286, 85] width 6 height 6
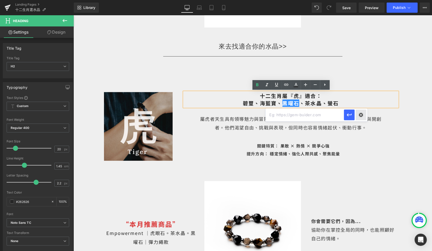
click at [359, 0] on div "Text Color Highlight Color #333333 Edit or remove link: Edit - Unlink - Cancel" at bounding box center [216, 0] width 432 height 0
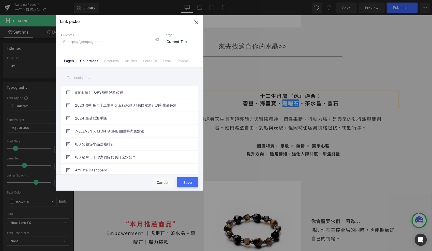
click at [87, 60] on link "Collections" at bounding box center [89, 63] width 18 height 8
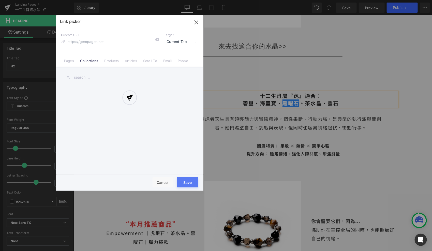
click at [87, 79] on div at bounding box center [129, 102] width 147 height 175
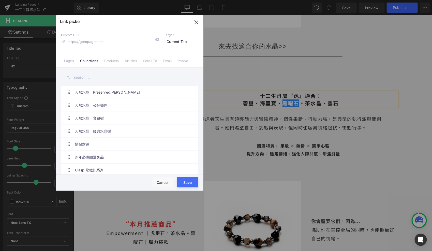
click at [80, 78] on input "text" at bounding box center [129, 77] width 137 height 11
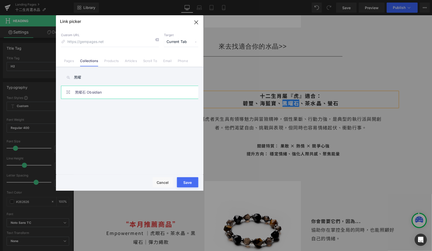
type input "黑曜"
click at [90, 90] on link "黑曜石 Obsidian" at bounding box center [131, 92] width 112 height 13
click at [194, 182] on button "Save" at bounding box center [187, 182] width 21 height 10
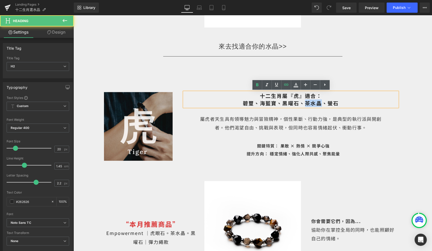
drag, startPoint x: 319, startPoint y: 103, endPoint x: 307, endPoint y: 102, distance: 11.9
click at [307, 103] on span "十二生肖屬『虎』適合： 碧璽 、 海藍寶 、 黑曜石 、茶水晶、螢石" at bounding box center [290, 99] width 96 height 15
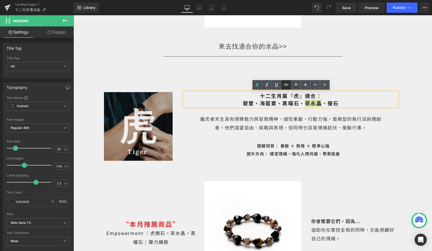
click at [288, 86] on icon at bounding box center [286, 85] width 6 height 6
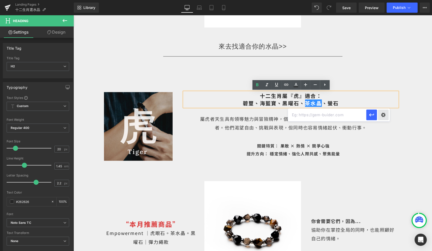
click at [381, 0] on div "Text Color Highlight Color #333333 Edit or remove link: Edit - Unlink - Cancel" at bounding box center [216, 0] width 432 height 0
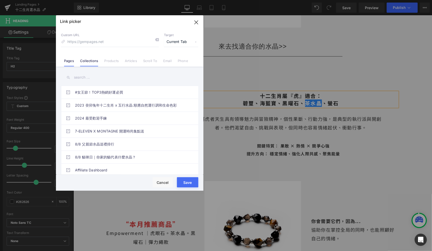
click at [92, 61] on link "Collections" at bounding box center [89, 63] width 18 height 8
click at [82, 77] on input "text" at bounding box center [129, 77] width 137 height 11
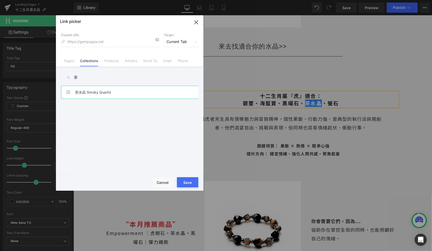
type input "茶"
click at [95, 95] on link "茶水晶 Smoky Quartz" at bounding box center [131, 92] width 112 height 13
click at [188, 180] on button "Save" at bounding box center [187, 182] width 21 height 10
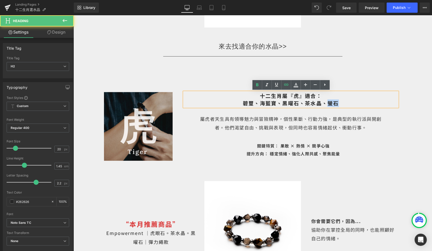
drag, startPoint x: 343, startPoint y: 104, endPoint x: 328, endPoint y: 103, distance: 14.7
click at [328, 103] on h2 "十二生肖屬『虎』適合： 碧璽 、 海藍寶 、 黑曜石 、 茶水晶 、螢石" at bounding box center [290, 99] width 213 height 15
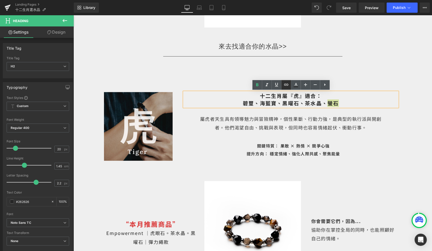
click at [287, 88] on link at bounding box center [286, 85] width 10 height 10
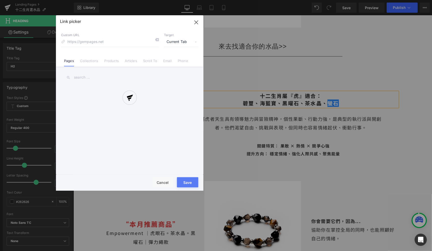
click at [396, 0] on div "Text Color Highlight Color #333333 Edit or remove link: Edit - Unlink - Cancel …" at bounding box center [216, 0] width 432 height 0
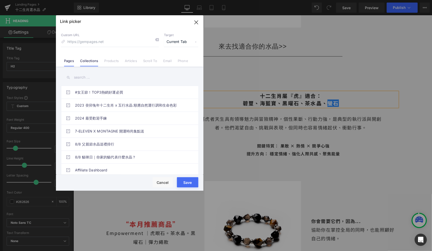
click at [89, 58] on li "Collections" at bounding box center [89, 58] width 24 height 9
click at [87, 77] on input "text" at bounding box center [129, 77] width 137 height 11
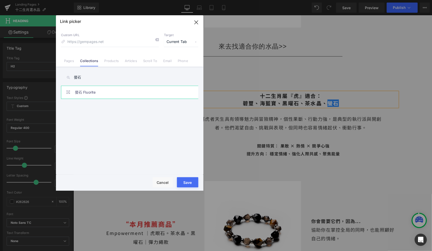
type input "螢石"
click at [93, 89] on link "螢石 Fluorite" at bounding box center [131, 92] width 112 height 13
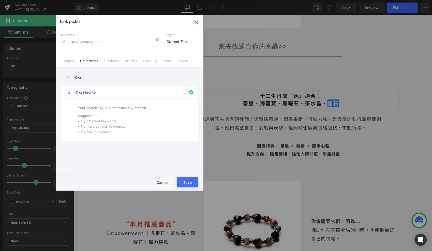
click at [185, 178] on button "Save" at bounding box center [187, 182] width 21 height 10
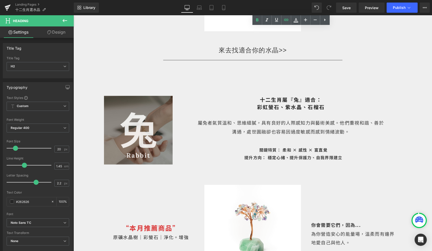
scroll to position [877, 0]
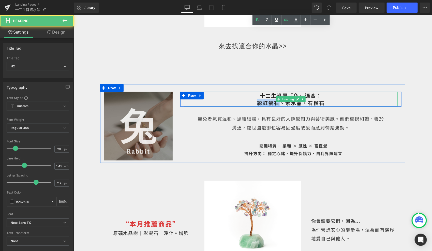
drag, startPoint x: 277, startPoint y: 104, endPoint x: 258, endPoint y: 104, distance: 19.6
click at [258, 104] on span "十二生肖屬『兔』適合： 彩虹螢石、紫水晶、石榴石" at bounding box center [291, 98] width 68 height 15
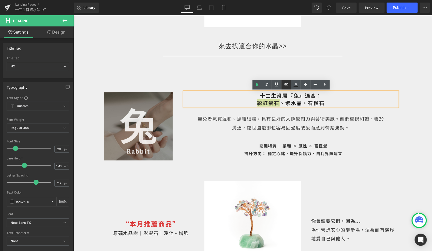
click at [290, 86] on link at bounding box center [286, 85] width 10 height 10
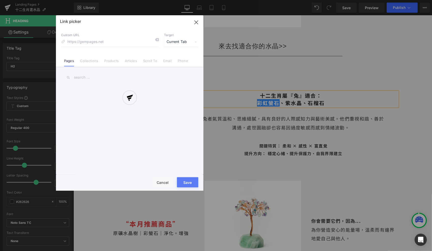
click at [354, 0] on div "Text Color Highlight Color #333333 Edit or remove link: Edit - Unlink - Cancel …" at bounding box center [216, 0] width 432 height 0
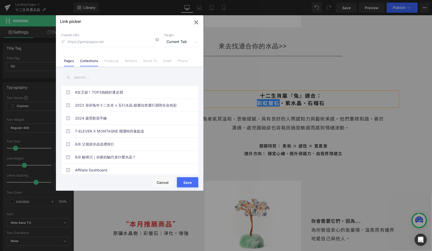
click at [91, 59] on link "Collections" at bounding box center [89, 63] width 18 height 8
click at [83, 76] on input "text" at bounding box center [129, 77] width 137 height 11
type input "贏"
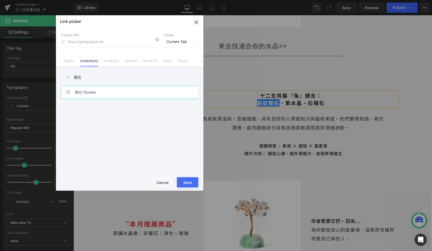
type input "螢石"
click at [97, 89] on link "螢石 Fluorite" at bounding box center [131, 92] width 112 height 13
click at [189, 179] on button "Save" at bounding box center [187, 182] width 21 height 10
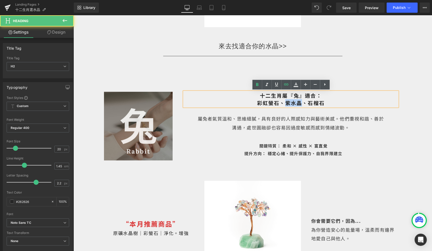
drag, startPoint x: 301, startPoint y: 101, endPoint x: 286, endPoint y: 101, distance: 15.0
click at [286, 101] on span "十二生肖屬『兔』適合： 彩虹螢石 、紫水晶、石榴石" at bounding box center [291, 98] width 68 height 15
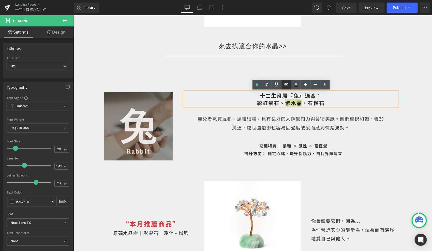
click at [286, 85] on icon at bounding box center [286, 84] width 4 height 2
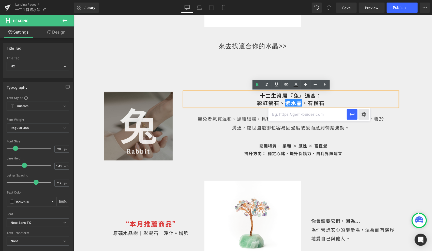
click at [364, 0] on div "Text Color Highlight Color #333333 Edit or remove link: Edit - Unlink - Cancel" at bounding box center [216, 0] width 432 height 0
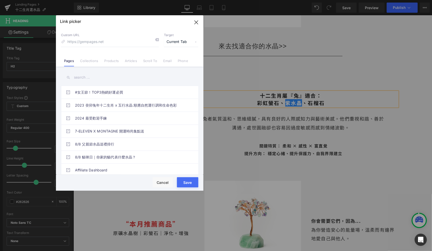
click at [90, 62] on link "Collections" at bounding box center [89, 63] width 18 height 8
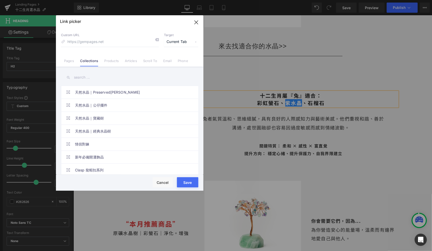
click at [87, 78] on input "text" at bounding box center [129, 77] width 137 height 11
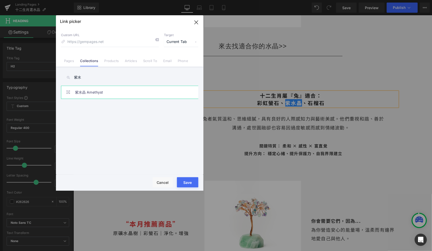
type input "紫水"
click at [94, 94] on link "紫水晶 Amethyst" at bounding box center [131, 92] width 112 height 13
click at [185, 180] on button "Save" at bounding box center [187, 182] width 21 height 10
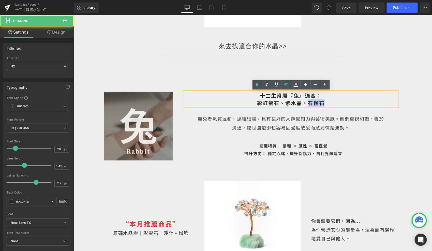
drag, startPoint x: 325, startPoint y: 103, endPoint x: 309, endPoint y: 103, distance: 15.2
click at [309, 103] on h2 "十二生肖屬『兔』適合： 彩虹螢石 、 紫水晶 、石榴石" at bounding box center [290, 98] width 213 height 15
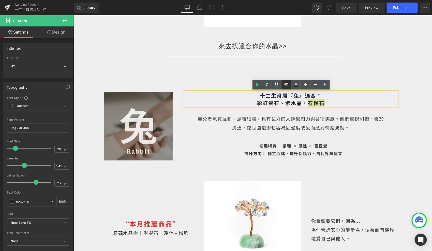
click at [287, 86] on icon at bounding box center [286, 84] width 6 height 6
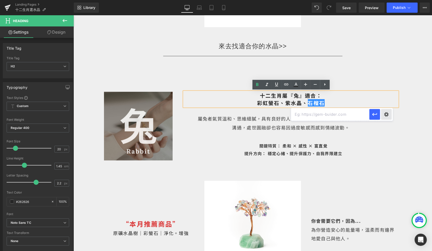
click at [388, 0] on div "Text Color Highlight Color #333333 Edit or remove link: Edit - Unlink - Cancel" at bounding box center [216, 0] width 432 height 0
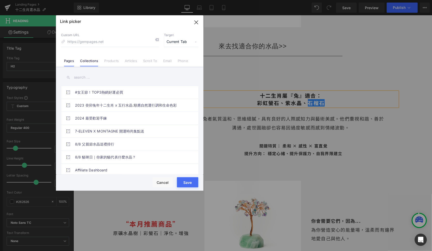
click at [95, 60] on link "Collections" at bounding box center [89, 63] width 18 height 8
click at [84, 77] on input "text" at bounding box center [129, 77] width 137 height 11
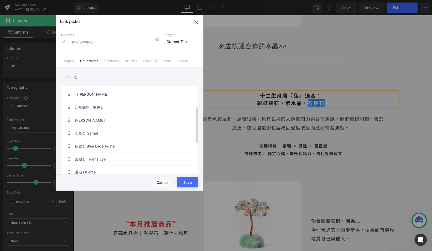
scroll to position [49, 0]
type input "石"
click at [83, 132] on link "石榴石 Garnet" at bounding box center [131, 134] width 112 height 13
click at [188, 184] on button "Save" at bounding box center [187, 182] width 21 height 10
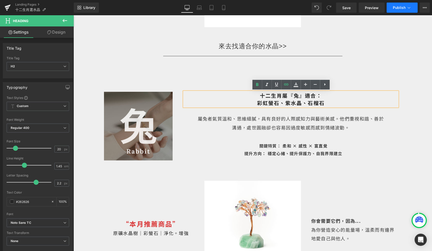
click at [399, 6] on span "Publish" at bounding box center [399, 8] width 13 height 4
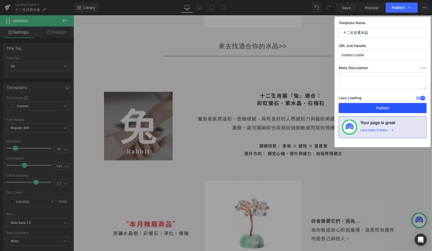
click at [377, 110] on button "Publish" at bounding box center [382, 108] width 88 height 10
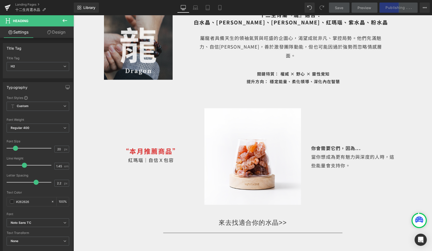
scroll to position [1197, 0]
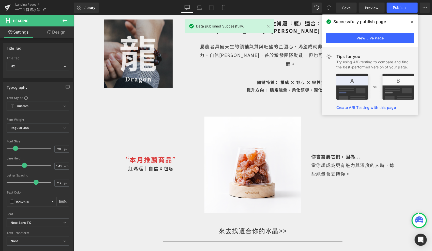
click at [298, 79] on b "關鍵特質： 權威 × 野心 × 靈性覺知" at bounding box center [293, 82] width 73 height 6
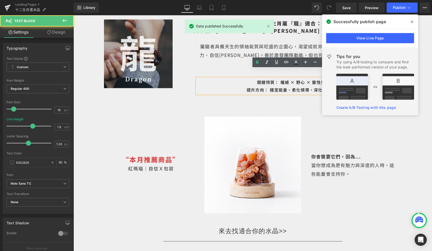
click at [73, 15] on div at bounding box center [73, 15] width 0 height 0
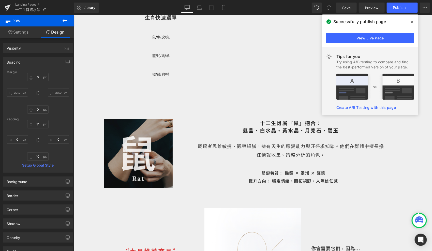
scroll to position [105, 0]
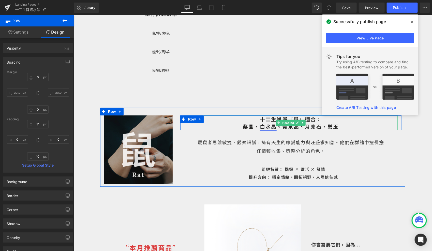
click at [259, 127] on link "白水晶" at bounding box center [267, 125] width 17 height 7
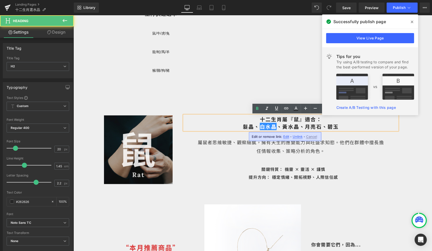
click at [257, 126] on span "十二生肖屬『鼠』適合： 髮晶 、 白水晶 、 [PERSON_NAME] 、 月亮石 、 碧玉" at bounding box center [290, 122] width 96 height 15
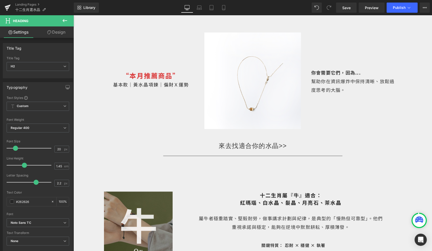
scroll to position [197, 0]
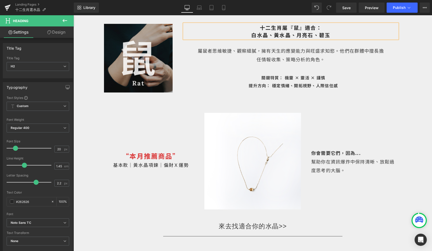
click at [334, 34] on h2 "十二生肖屬『鼠』適合： 白水晶 、 [PERSON_NAME] 、 月亮石 、 碧玉" at bounding box center [290, 31] width 213 height 15
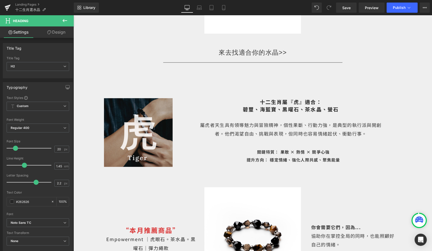
scroll to position [626, 0]
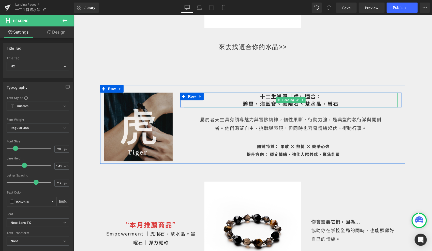
click at [255, 101] on span "十二生肖屬『虎』適合： 碧璽 、 海藍寶 、 黑曜石 、 茶水晶 、 螢石" at bounding box center [290, 99] width 96 height 15
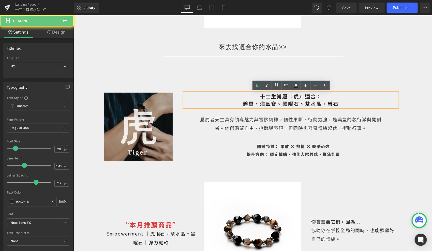
click at [257, 101] on span "十二生肖屬『虎』適合： 碧璽 、 海藍寶 、 黑曜石 、 茶水晶 、 螢石" at bounding box center [290, 99] width 96 height 15
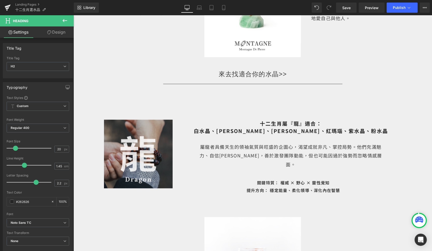
scroll to position [1098, 0]
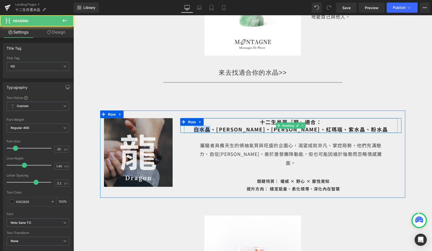
drag, startPoint x: 243, startPoint y: 130, endPoint x: 224, endPoint y: 130, distance: 18.5
click at [224, 130] on h2 "十二生肖屬『龍』適合： 白水晶、[PERSON_NAME]、月亮石、紅瑪瑙、紫水晶、粉水晶" at bounding box center [290, 125] width 213 height 15
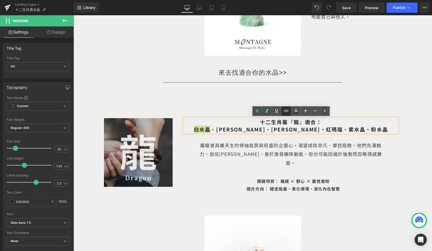
click at [287, 110] on icon at bounding box center [286, 111] width 6 height 6
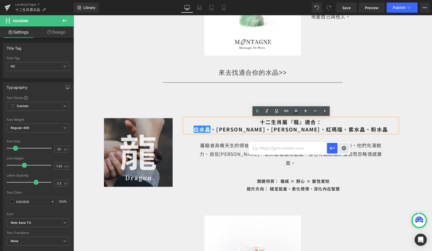
click at [339, 0] on div "Text Color Highlight Color #333333 Edit or remove link: Edit - Unlink - Cancel" at bounding box center [216, 0] width 432 height 0
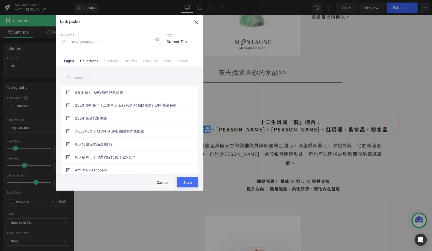
click at [98, 57] on li "Collections" at bounding box center [89, 58] width 24 height 9
click at [90, 78] on input "text" at bounding box center [129, 77] width 137 height 11
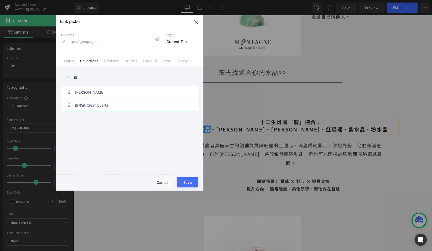
type input "白"
click at [86, 106] on link "白水晶 Clear Quartz" at bounding box center [131, 105] width 112 height 13
click at [188, 184] on button "Save" at bounding box center [187, 182] width 21 height 10
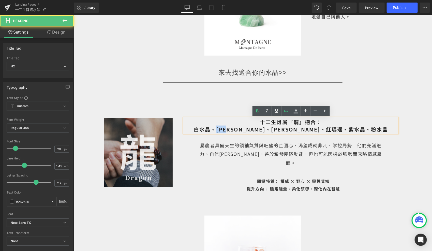
drag, startPoint x: 263, startPoint y: 129, endPoint x: 248, endPoint y: 129, distance: 15.2
click at [248, 129] on span "十二生肖屬『龍』適合： 白水晶 、[PERSON_NAME]、月亮石、紅瑪瑙、紫水晶、粉水晶" at bounding box center [290, 125] width 194 height 15
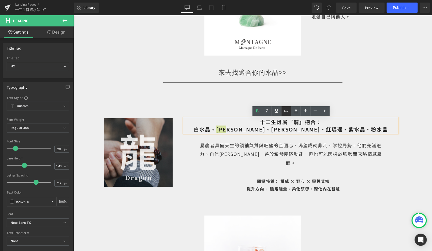
click at [289, 113] on link at bounding box center [286, 111] width 10 height 10
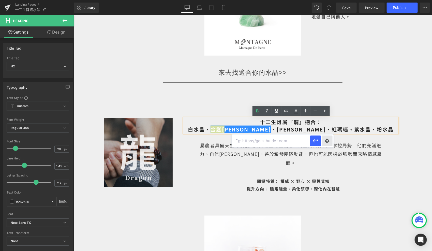
click at [325, 0] on div "Text Color Highlight Color #333333 Edit or remove link: Edit - Unlink - Cancel" at bounding box center [216, 0] width 432 height 0
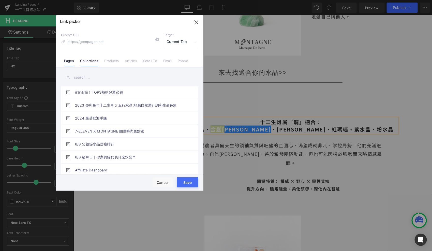
click at [80, 61] on li "Collections" at bounding box center [89, 58] width 24 height 9
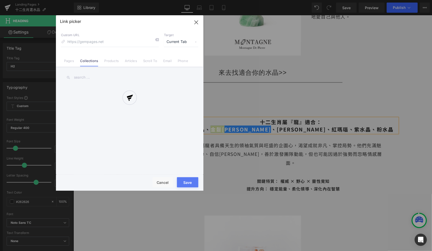
click at [84, 71] on div at bounding box center [129, 102] width 147 height 175
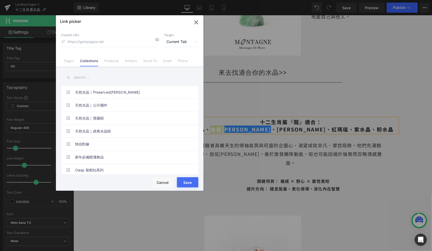
click at [84, 73] on div "Link picker Back to Library Insert Custom URL Target Current Tab Current Tab Ne…" at bounding box center [129, 102] width 147 height 175
click at [84, 76] on input "text" at bounding box center [129, 77] width 137 height 11
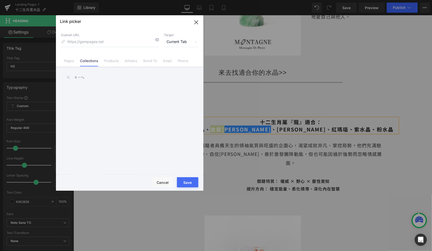
type input "金"
type input "法"
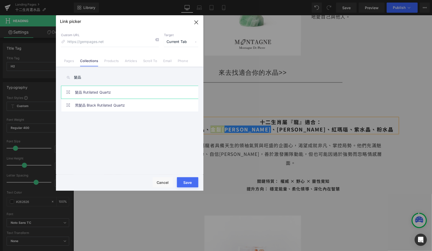
type input "髮晶"
click at [96, 98] on link "髮晶 Rutilated Quartz" at bounding box center [131, 92] width 112 height 13
click at [188, 180] on button "Save" at bounding box center [187, 182] width 21 height 10
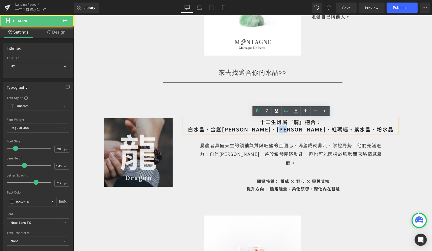
drag, startPoint x: 286, startPoint y: 129, endPoint x: 274, endPoint y: 129, distance: 12.2
click at [274, 129] on span "十二生肖屬『龍』適合： 白水晶 、 [PERSON_NAME] 、月亮石、紅瑪瑙、紫水晶、粉水晶" at bounding box center [291, 125] width 206 height 15
drag, startPoint x: 271, startPoint y: 129, endPoint x: 287, endPoint y: 129, distance: 16.0
click at [287, 129] on span "十二生肖屬『龍』適合： 白水晶 、 [PERSON_NAME] 、月亮石、紅瑪瑙、紫水晶、粉水晶" at bounding box center [291, 125] width 206 height 15
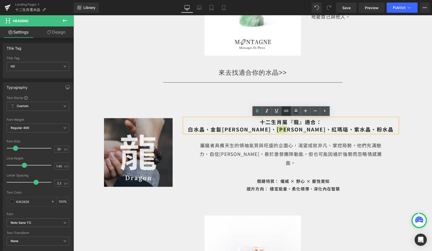
click at [285, 110] on icon at bounding box center [286, 111] width 6 height 6
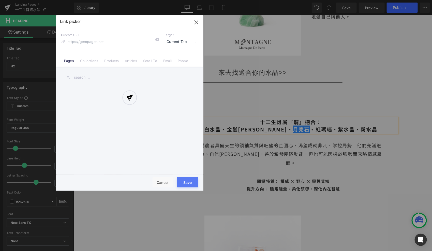
click at [346, 0] on div "Text Color Highlight Color #333333 Edit or remove link: Edit - Unlink - Cancel …" at bounding box center [216, 0] width 432 height 0
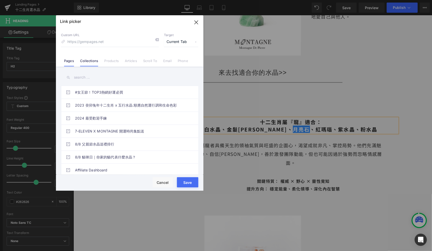
click at [90, 63] on link "Collections" at bounding box center [89, 63] width 18 height 8
click at [82, 76] on input "text" at bounding box center [129, 77] width 137 height 11
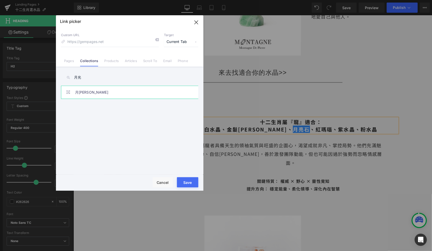
type input "月光"
click at [93, 92] on link "月[PERSON_NAME]" at bounding box center [131, 92] width 112 height 13
click at [191, 186] on button "Save" at bounding box center [187, 182] width 21 height 10
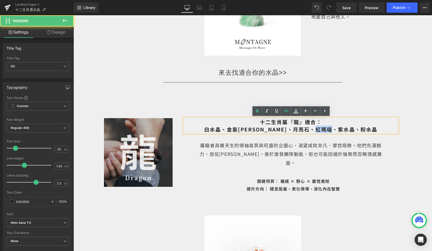
drag, startPoint x: 309, startPoint y: 128, endPoint x: 293, endPoint y: 128, distance: 16.3
click at [293, 128] on span "十二生肖屬『龍』適合： 白水晶 、 [PERSON_NAME] 、 月亮石 、紅瑪瑙、紫水晶、粉水晶" at bounding box center [290, 125] width 173 height 15
click at [286, 113] on icon at bounding box center [286, 111] width 6 height 6
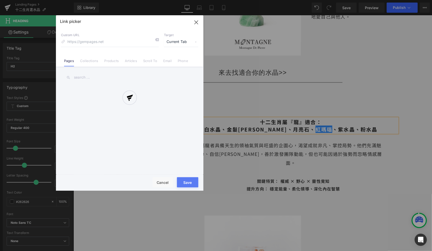
click at [372, 0] on div "Text Color Highlight Color #333333 Edit or remove link: Edit - Unlink - Cancel …" at bounding box center [216, 0] width 432 height 0
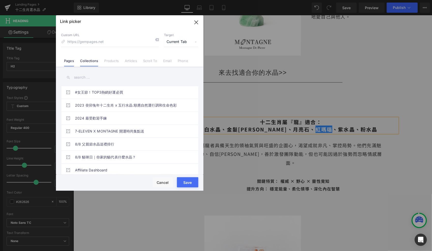
click at [91, 57] on li "Collections" at bounding box center [89, 58] width 24 height 9
click at [84, 76] on input "text" at bounding box center [129, 77] width 137 height 11
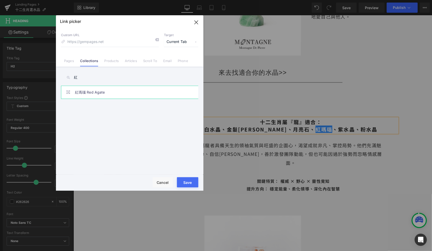
type input "紅"
click at [94, 90] on link "紅瑪瑙 Red Agate" at bounding box center [131, 92] width 112 height 13
click at [190, 180] on button "Save" at bounding box center [187, 182] width 21 height 10
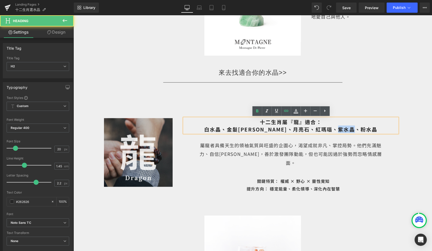
drag, startPoint x: 331, startPoint y: 129, endPoint x: 317, endPoint y: 129, distance: 13.7
click at [317, 129] on span "十二生肖屬『龍』適合： 白水晶 、 [PERSON_NAME] 、 月亮石 、 紅瑪瑙 、紫水晶、粉水晶" at bounding box center [290, 125] width 173 height 15
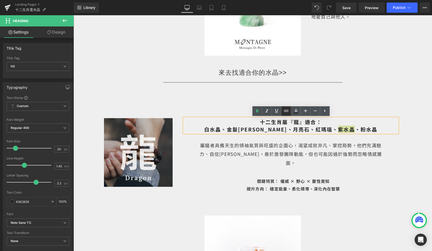
click at [286, 112] on icon at bounding box center [286, 111] width 6 height 6
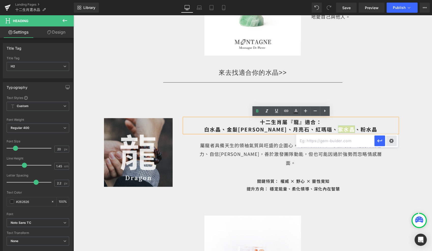
click at [391, 0] on div "Text Color Highlight Color #333333 Edit or remove link: Edit - Unlink - Cancel" at bounding box center [216, 0] width 432 height 0
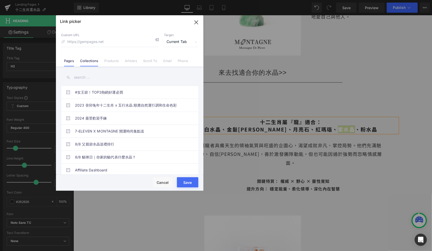
click at [83, 64] on link "Collections" at bounding box center [89, 63] width 18 height 8
click at [79, 76] on input "text" at bounding box center [129, 77] width 137 height 11
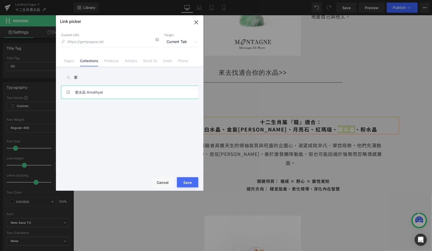
type input "紫"
click at [86, 95] on link "紫水晶 Amethyst" at bounding box center [131, 92] width 112 height 13
click at [195, 183] on button "Save" at bounding box center [187, 182] width 21 height 10
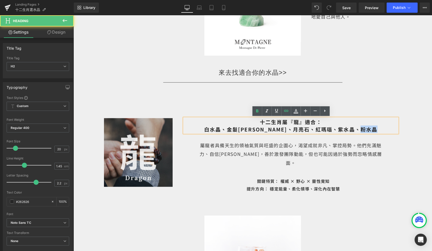
drag, startPoint x: 360, startPoint y: 128, endPoint x: 339, endPoint y: 128, distance: 21.1
click at [339, 128] on h2 "十二生肖屬『龍』適合： 白水晶 、 [PERSON_NAME] 、 月亮石 、 紅瑪瑙 、 紫水晶 、粉水晶" at bounding box center [290, 125] width 213 height 15
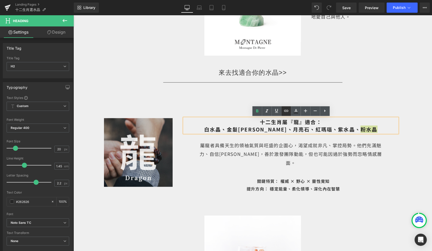
click at [282, 113] on link at bounding box center [286, 111] width 10 height 10
click at [385, 142] on div at bounding box center [385, 140] width 23 height 13
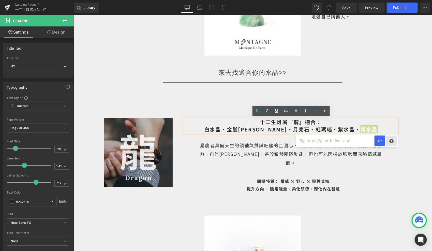
click at [388, 0] on div "Text Color Highlight Color #333333 Edit or remove link: Edit - Unlink - Cancel" at bounding box center [216, 0] width 432 height 0
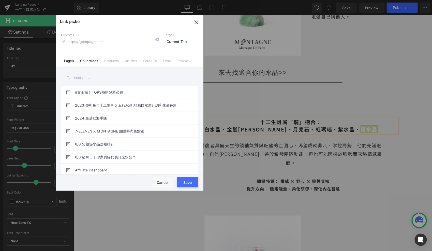
click at [95, 59] on link "Collections" at bounding box center [89, 63] width 18 height 8
click at [85, 77] on input "text" at bounding box center [129, 77] width 137 height 11
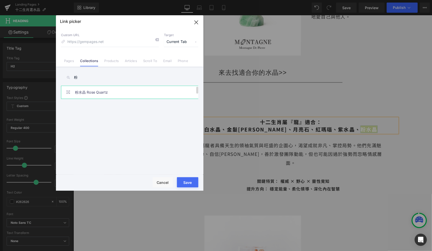
type input "粉"
click at [93, 90] on link "粉水晶 Rose Quartz" at bounding box center [131, 92] width 112 height 13
click at [184, 183] on button "Save" at bounding box center [187, 182] width 21 height 10
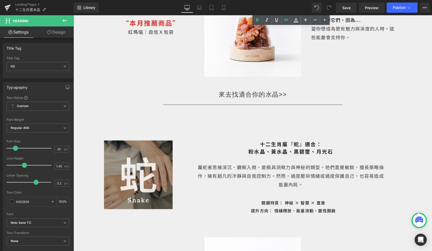
scroll to position [1364, 0]
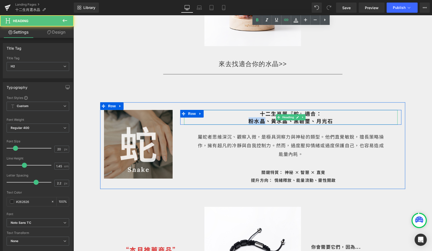
drag, startPoint x: 267, startPoint y: 113, endPoint x: 247, endPoint y: 112, distance: 19.1
click at [247, 112] on h2 "十二生肖屬『蛇』適合： 粉水晶、黃水晶、黑碧璽、月光石" at bounding box center [290, 117] width 213 height 15
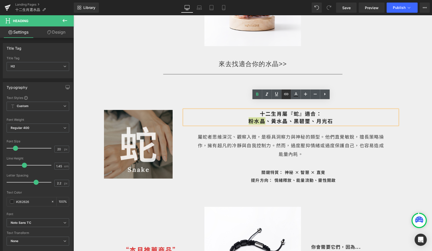
click at [289, 95] on link at bounding box center [286, 94] width 10 height 10
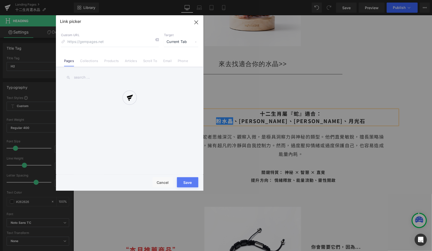
click at [354, 0] on div "Text Color Highlight Color #333333 Edit or remove link: Edit - Unlink - Cancel …" at bounding box center [216, 0] width 432 height 0
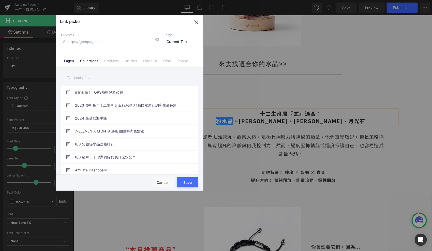
click at [93, 63] on link "Collections" at bounding box center [89, 63] width 18 height 8
click at [88, 76] on input "text" at bounding box center [129, 77] width 137 height 11
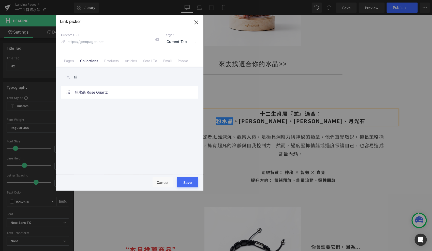
type input "粉"
click at [95, 99] on div "天然水晶｜Preserved小樹 天然水晶｜公仔擺件 天然水晶｜寶藏樹 天然水晶｜經典水晶樹 情侶對鍊 新年必備開運飾品 Clasp 龍蝦扣系列 mini｜水…" at bounding box center [130, 131] width 139 height 91
click at [95, 95] on link "粉水晶 Rose Quartz" at bounding box center [131, 92] width 112 height 13
drag, startPoint x: 186, startPoint y: 178, endPoint x: 112, endPoint y: 163, distance: 75.6
click at [186, 178] on button "Save" at bounding box center [187, 182] width 21 height 10
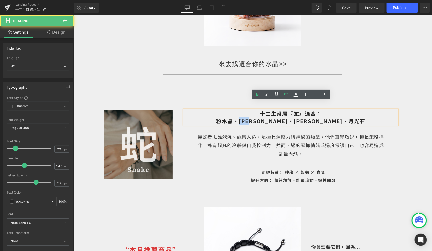
drag, startPoint x: 286, startPoint y: 112, endPoint x: 269, endPoint y: 112, distance: 16.5
click at [269, 112] on span "十二生肖屬『蛇』適合： 粉水晶 、黃水晶、黑碧璽、月光石" at bounding box center [290, 117] width 149 height 15
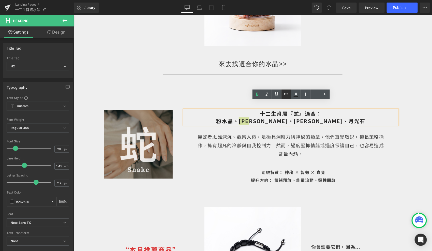
click at [284, 98] on link at bounding box center [286, 94] width 10 height 10
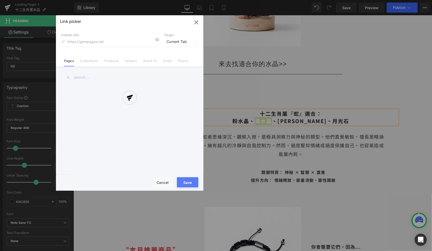
click at [347, 0] on div "Text Color Highlight Color #333333 Edit or remove link: Edit - Unlink - Cancel …" at bounding box center [216, 0] width 432 height 0
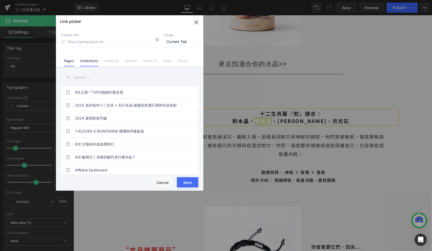
click at [89, 63] on link "Collections" at bounding box center [89, 63] width 18 height 8
click at [89, 77] on input "text" at bounding box center [129, 77] width 137 height 11
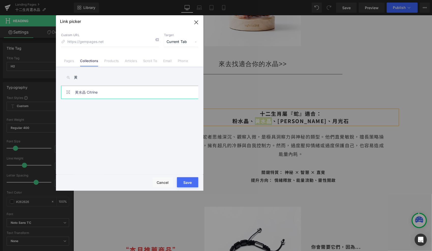
type input "黃"
click at [99, 91] on link "黃水晶 Citrine" at bounding box center [131, 92] width 112 height 13
click at [186, 181] on button "Save" at bounding box center [187, 182] width 21 height 10
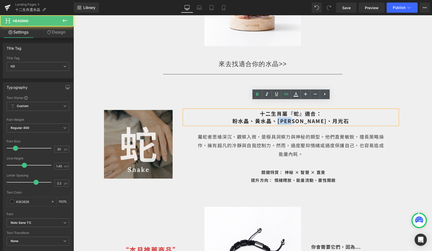
drag, startPoint x: 313, startPoint y: 112, endPoint x: 293, endPoint y: 112, distance: 19.6
click at [293, 112] on span "十二生肖屬『蛇』適合： 粉水晶 、 黃水晶 、黑碧璽、月光石" at bounding box center [290, 117] width 117 height 15
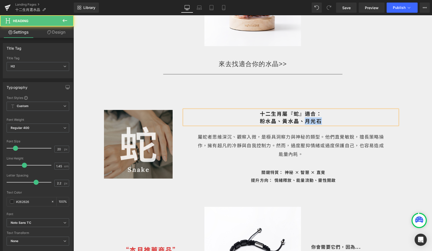
drag, startPoint x: 322, startPoint y: 112, endPoint x: 304, endPoint y: 112, distance: 17.8
click at [304, 112] on h2 "十二生肖屬『蛇』適合： 粉水晶 、 黃水晶 、月光石" at bounding box center [290, 117] width 213 height 15
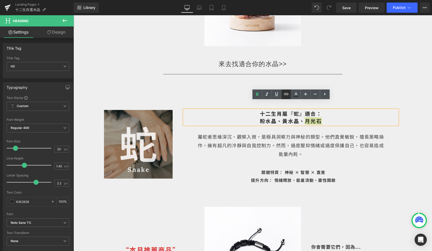
click at [287, 96] on icon at bounding box center [286, 94] width 6 height 6
click at [384, 0] on div "Text Color Highlight Color #333333 Edit or remove link: Edit - Unlink - Cancel" at bounding box center [216, 0] width 432 height 0
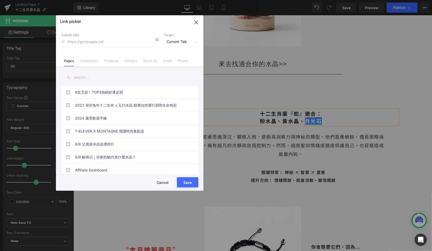
click at [93, 77] on input "text" at bounding box center [129, 77] width 137 height 11
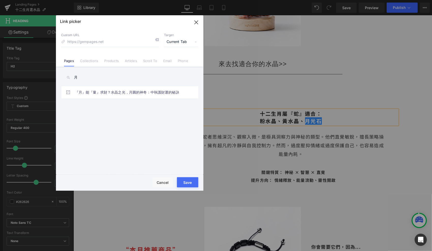
click at [91, 66] on div "Custom URL Target Current Tab Current Tab New Tab Pages Collections Products Ar…" at bounding box center [129, 47] width 147 height 39
click at [91, 63] on link "Collections" at bounding box center [89, 63] width 18 height 8
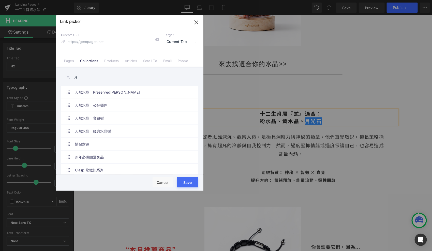
click at [88, 77] on input "月" at bounding box center [129, 77] width 137 height 11
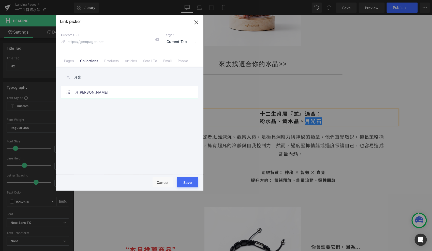
type input "月光"
click at [91, 97] on link "月[PERSON_NAME]" at bounding box center [131, 92] width 112 height 13
click at [198, 184] on button "Save" at bounding box center [187, 182] width 21 height 10
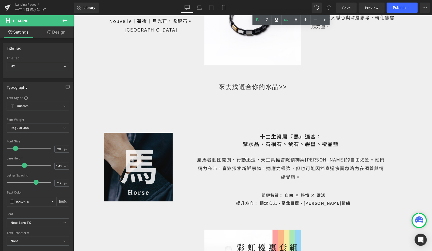
scroll to position [1613, 0]
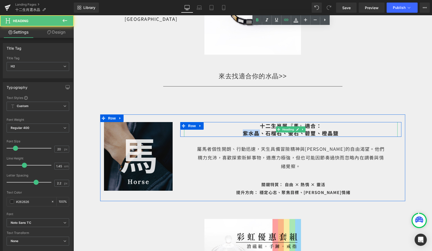
drag, startPoint x: 258, startPoint y: 124, endPoint x: 243, endPoint y: 124, distance: 15.2
click at [243, 124] on span "十二生肖屬『馬』適合： 紫水晶、石榴石、螢石、碧璽、橙晶鹽" at bounding box center [290, 129] width 96 height 15
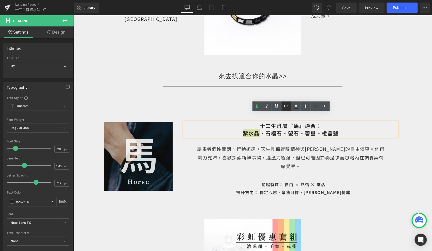
click at [288, 104] on icon at bounding box center [286, 106] width 6 height 6
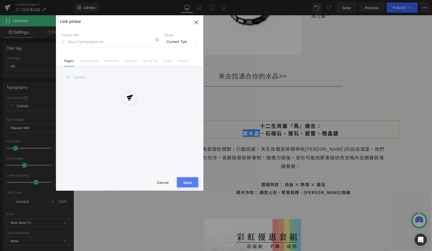
click at [350, 0] on div "Text Color Highlight Color #333333 Edit or remove link: Edit - Unlink - Cancel …" at bounding box center [216, 0] width 432 height 0
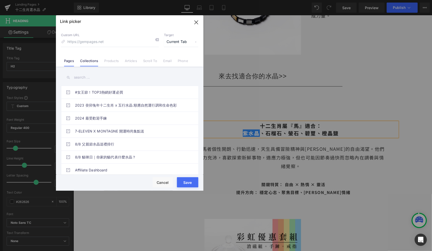
click at [85, 61] on link "Collections" at bounding box center [89, 63] width 18 height 8
click at [83, 79] on input "text" at bounding box center [129, 77] width 137 height 11
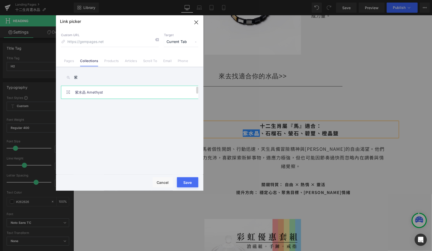
type input "紫"
click at [88, 97] on link "紫水晶 Amethyst" at bounding box center [131, 92] width 112 height 13
click at [192, 176] on div "Save Cancel" at bounding box center [129, 183] width 147 height 16
click at [192, 181] on button "Save" at bounding box center [187, 182] width 21 height 10
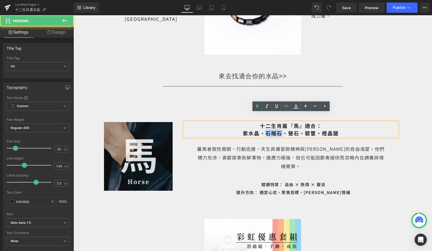
drag, startPoint x: 282, startPoint y: 126, endPoint x: 267, endPoint y: 124, distance: 14.8
click at [267, 124] on span "十二生肖屬『馬』適合： 紫水晶 、石榴石、螢石、碧璽、橙晶鹽" at bounding box center [290, 129] width 96 height 15
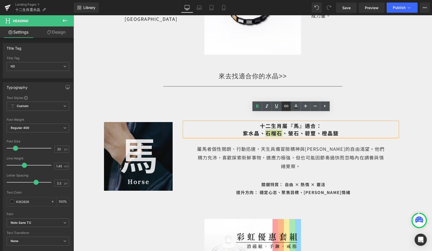
click at [287, 105] on icon at bounding box center [286, 106] width 4 height 2
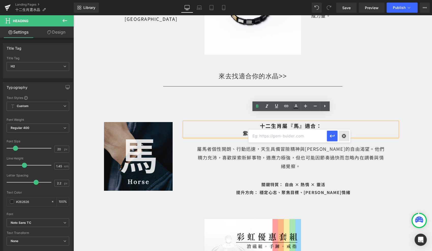
click at [345, 0] on div "Text Color Highlight Color #333333 Edit or remove link: Edit - Unlink - Cancel" at bounding box center [216, 0] width 432 height 0
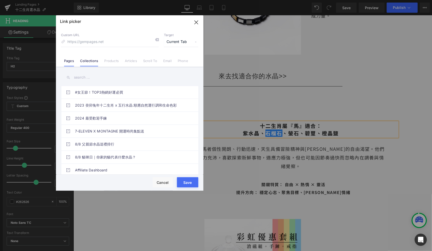
click at [83, 65] on link "Collections" at bounding box center [89, 63] width 18 height 8
click at [88, 77] on input "text" at bounding box center [129, 77] width 137 height 11
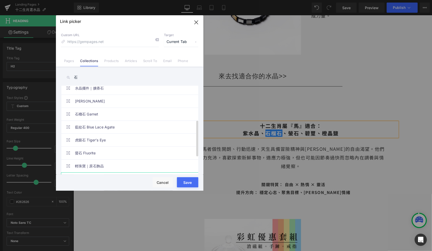
scroll to position [67, 0]
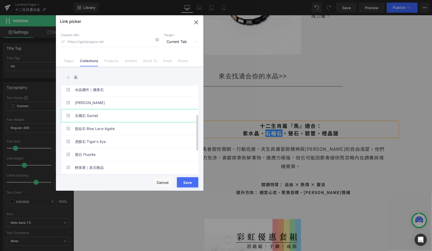
type input "石"
click at [89, 117] on link "石榴石 Garnet" at bounding box center [131, 115] width 112 height 13
click at [186, 180] on button "Save" at bounding box center [187, 182] width 21 height 10
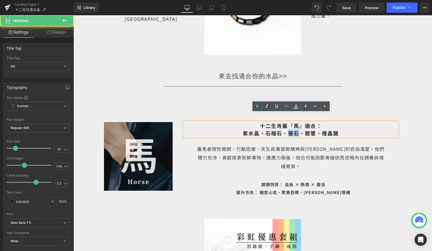
drag, startPoint x: 297, startPoint y: 125, endPoint x: 289, endPoint y: 125, distance: 7.4
click at [289, 125] on span "十二生肖屬『馬』適合： 紫水晶 、 石榴石 、螢石、碧璽、橙晶鹽" at bounding box center [290, 129] width 96 height 15
click at [284, 102] on link at bounding box center [286, 106] width 10 height 10
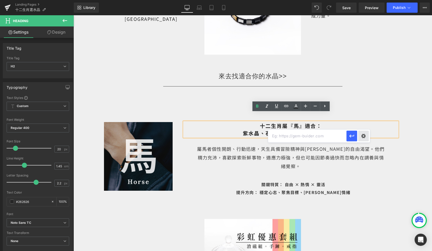
click at [359, 0] on div "Text Color Highlight Color #333333 Edit or remove link: Edit - Unlink - Cancel" at bounding box center [216, 0] width 432 height 0
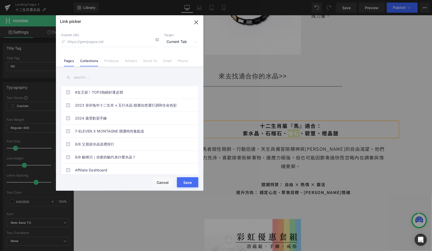
click at [89, 62] on link "Collections" at bounding box center [89, 63] width 18 height 8
click at [86, 77] on input "text" at bounding box center [129, 77] width 137 height 11
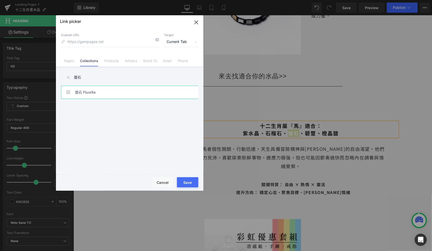
type input "螢石"
click at [92, 92] on link "螢石 Fluorite" at bounding box center [131, 92] width 112 height 13
click at [188, 180] on button "Save" at bounding box center [187, 182] width 21 height 10
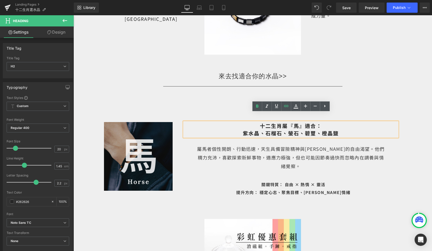
click at [315, 124] on span "十二生肖屬『馬』適合： 紫水晶 、 石榴石 、 螢石 、碧璽、橙晶鹽" at bounding box center [290, 129] width 96 height 15
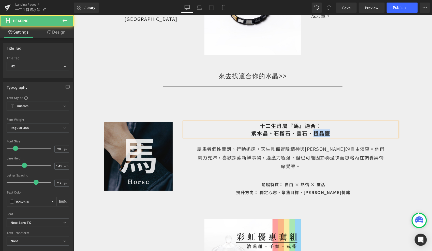
drag, startPoint x: 333, startPoint y: 125, endPoint x: 314, endPoint y: 125, distance: 18.8
click at [314, 125] on h2 "十二生肖屬『馬』適合： 紫水晶 、 石榴石 、 螢石 、橙晶鹽" at bounding box center [290, 129] width 213 height 15
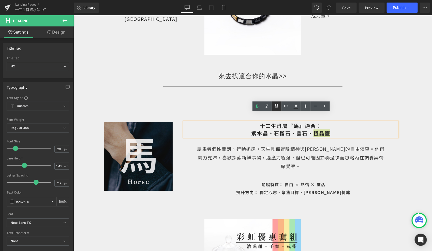
click at [280, 106] on link at bounding box center [277, 106] width 10 height 10
click at [274, 106] on icon at bounding box center [276, 106] width 6 height 6
click at [284, 106] on icon at bounding box center [286, 106] width 6 height 6
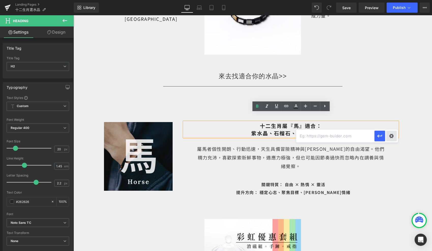
click at [392, 0] on div "Text Color Highlight Color #333333 Edit or remove link: Edit - Unlink - Cancel" at bounding box center [216, 0] width 432 height 0
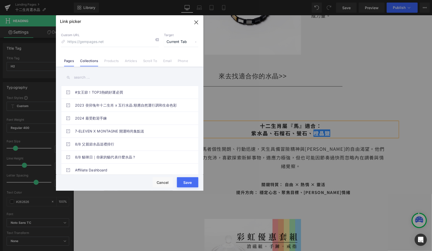
click at [92, 64] on link "Collections" at bounding box center [89, 63] width 18 height 8
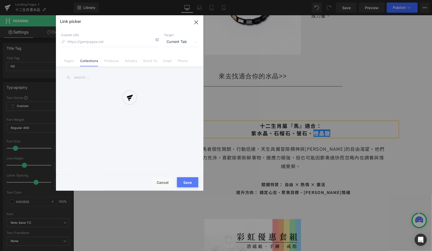
click at [95, 79] on div at bounding box center [129, 102] width 147 height 175
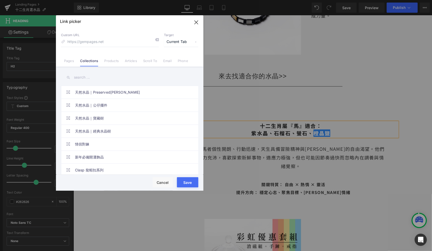
click at [83, 78] on input "text" at bounding box center [129, 77] width 137 height 11
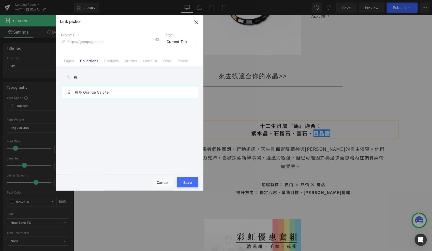
type input "橙"
click at [99, 88] on link "橙晶 Orange Calcite" at bounding box center [131, 92] width 112 height 13
click at [182, 181] on button "Save" at bounding box center [187, 182] width 21 height 10
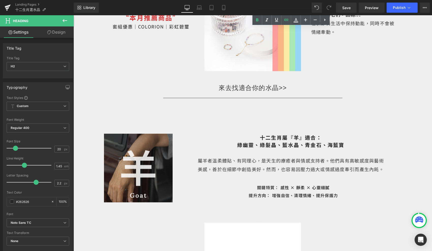
scroll to position [1890, 0]
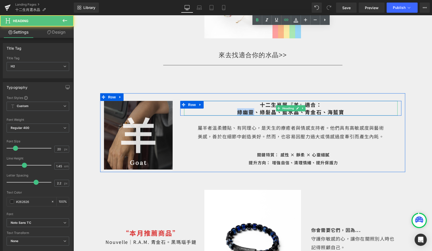
drag, startPoint x: 253, startPoint y: 97, endPoint x: 238, endPoint y: 96, distance: 15.0
click at [238, 101] on span "十二生肖屬『羊』適合： 綠幽靈、綠髮晶、藍水晶、青金石、海藍寶" at bounding box center [290, 108] width 107 height 15
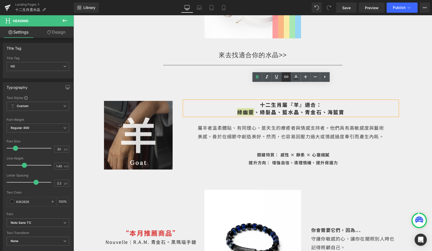
click at [283, 75] on icon at bounding box center [286, 77] width 6 height 6
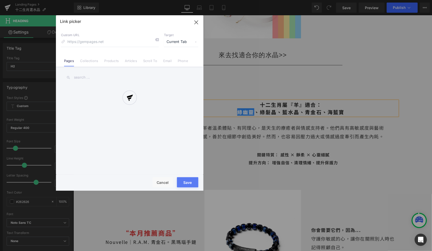
click at [352, 0] on div "Text Color Highlight Color #333333 Edit or remove link: Edit - Unlink - Cancel …" at bounding box center [216, 0] width 432 height 0
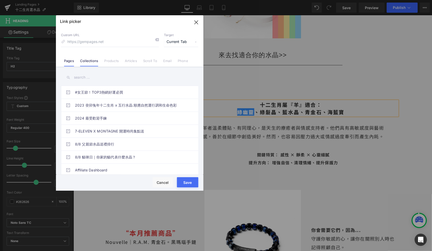
click at [95, 64] on link "Collections" at bounding box center [89, 63] width 18 height 8
click at [89, 78] on input "text" at bounding box center [129, 77] width 137 height 11
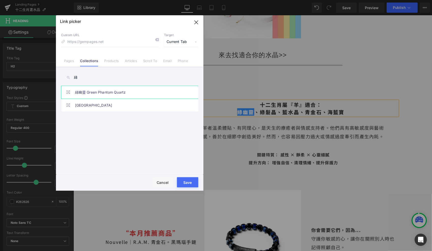
type input "綠"
click at [97, 92] on link "綠幽靈 Green Phantom Quartz" at bounding box center [131, 92] width 112 height 13
click at [196, 183] on button "Save" at bounding box center [187, 182] width 21 height 10
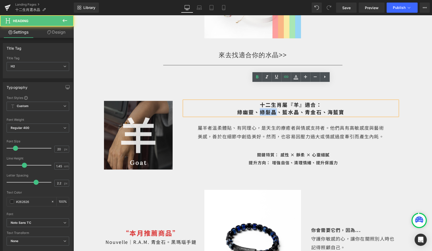
drag, startPoint x: 274, startPoint y: 96, endPoint x: 261, endPoint y: 95, distance: 13.0
click at [261, 101] on span "十二生肖屬『羊』適合： 綠幽靈 、綠髮晶、藍水晶、青金石、海藍寶" at bounding box center [290, 108] width 107 height 15
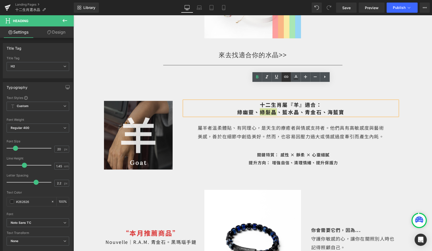
click at [288, 76] on icon at bounding box center [286, 77] width 6 height 6
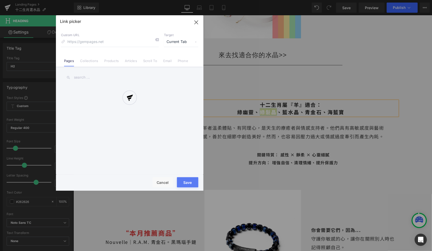
click at [338, 0] on div "Text Color Highlight Color #333333 Edit or remove link: Edit - Unlink - Cancel …" at bounding box center [216, 0] width 432 height 0
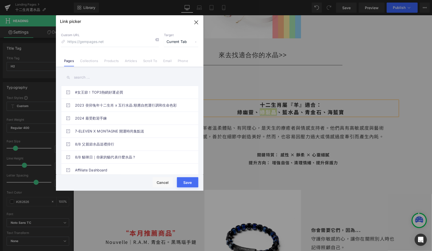
click at [101, 81] on input "text" at bounding box center [129, 77] width 137 height 11
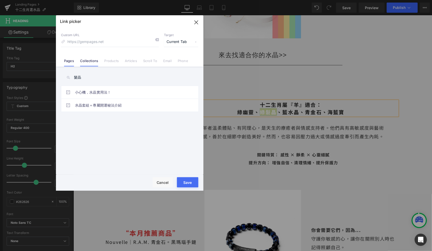
click at [91, 56] on li "Collections" at bounding box center [89, 58] width 24 height 9
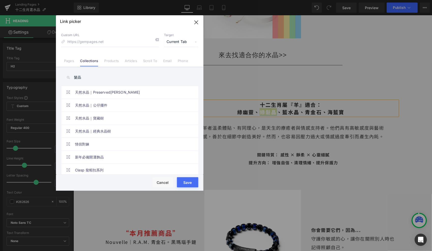
click at [90, 76] on input "髮晶" at bounding box center [129, 77] width 137 height 11
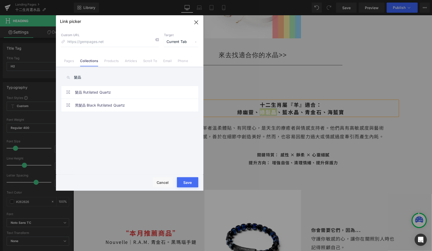
type input "髮晶"
click at [98, 89] on link "髮晶 Rutilated Quartz" at bounding box center [131, 92] width 112 height 13
drag, startPoint x: 189, startPoint y: 180, endPoint x: 105, endPoint y: 118, distance: 104.5
click at [189, 180] on button "Save" at bounding box center [187, 182] width 21 height 10
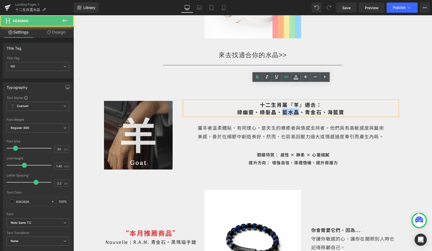
drag, startPoint x: 297, startPoint y: 95, endPoint x: 284, endPoint y: 94, distance: 13.0
click at [284, 101] on span "十二生肖屬『羊』適合： 綠幽靈 、 綠髮晶 、藍水晶、青金石、海藍寶" at bounding box center [290, 108] width 107 height 15
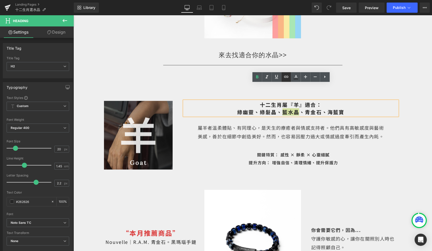
click at [283, 77] on icon at bounding box center [286, 77] width 6 height 6
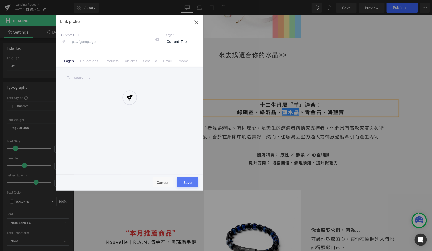
click at [362, 0] on div "Text Color Highlight Color #333333 Edit or remove link: Edit - Unlink - Cancel …" at bounding box center [216, 0] width 432 height 0
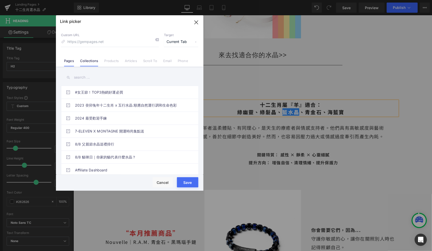
click at [83, 64] on link "Collections" at bounding box center [89, 63] width 18 height 8
click at [84, 77] on input "text" at bounding box center [129, 77] width 137 height 11
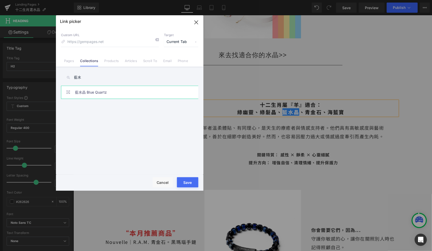
type input "藍水"
click at [92, 94] on link "藍水晶 Blue Quartz" at bounding box center [131, 92] width 112 height 13
click at [185, 180] on button "Save" at bounding box center [187, 182] width 21 height 10
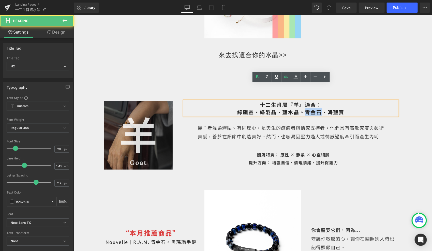
drag, startPoint x: 319, startPoint y: 95, endPoint x: 306, endPoint y: 94, distance: 13.0
click at [306, 101] on span "十二生肖屬『羊』適合： 綠幽靈 、 綠髮晶 、 藍水晶 、青金石、海藍寶" at bounding box center [290, 108] width 107 height 15
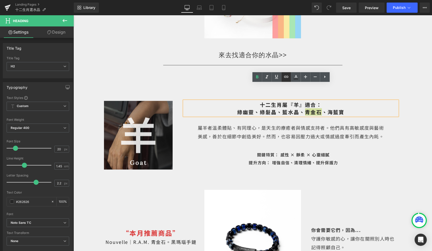
click at [283, 74] on icon at bounding box center [286, 77] width 6 height 6
click at [382, 0] on div "Text Color Highlight Color #333333 Edit or remove link: Edit - Unlink - Cancel" at bounding box center [216, 0] width 432 height 0
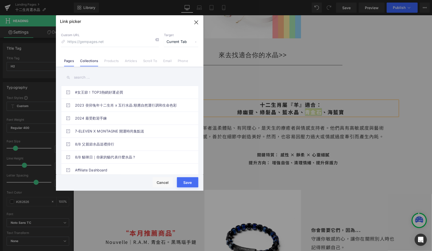
click at [91, 60] on link "Collections" at bounding box center [89, 63] width 18 height 8
click at [88, 77] on input "text" at bounding box center [129, 77] width 137 height 11
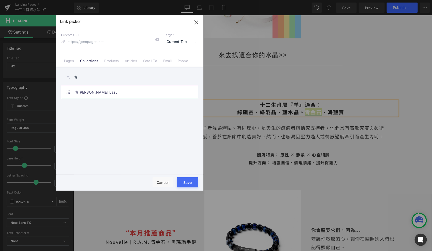
type input "青"
click at [94, 94] on link "青[PERSON_NAME] Lazuli" at bounding box center [131, 92] width 112 height 13
click at [188, 183] on button "Save" at bounding box center [187, 182] width 21 height 10
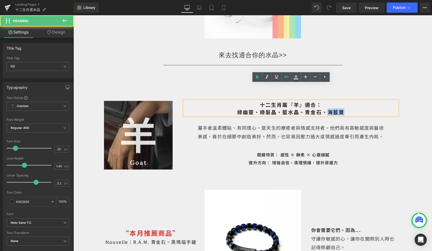
drag, startPoint x: 342, startPoint y: 96, endPoint x: 328, endPoint y: 95, distance: 14.5
click at [328, 101] on span "十二生肖屬『羊』適合： 綠幽靈 、 綠髮晶 、 藍水晶 、 青金石 、海藍寶" at bounding box center [290, 108] width 107 height 15
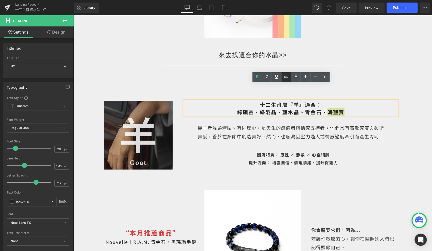
click at [285, 78] on icon at bounding box center [286, 77] width 6 height 6
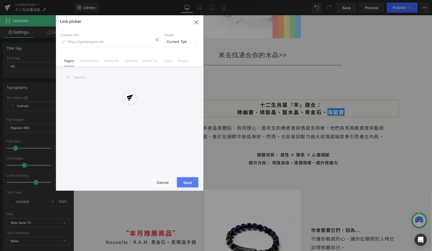
click at [388, 0] on div "Text Color Highlight Color #333333 Edit or remove link: Edit - Unlink - Cancel …" at bounding box center [216, 0] width 432 height 0
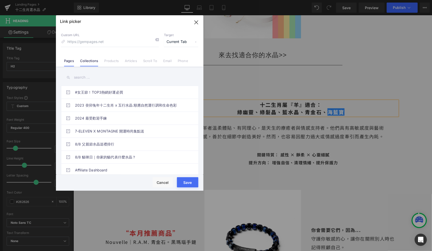
click at [87, 59] on link "Collections" at bounding box center [89, 63] width 18 height 8
click at [85, 77] on input "text" at bounding box center [129, 77] width 137 height 11
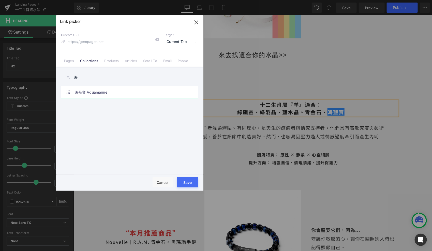
type input "海"
click at [89, 90] on link "海藍寶 Aquamarine" at bounding box center [131, 92] width 112 height 13
click at [189, 181] on button "Save" at bounding box center [187, 182] width 21 height 10
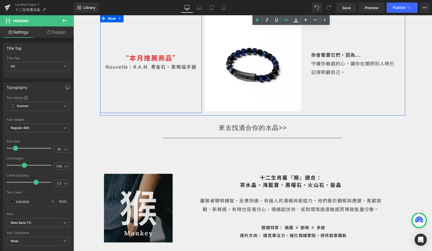
scroll to position [2093, 0]
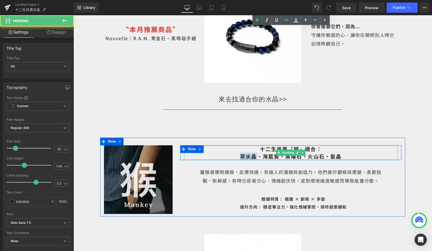
drag, startPoint x: 256, startPoint y: 139, endPoint x: 241, endPoint y: 139, distance: 15.0
click at [241, 145] on span "十二生肖屬『猴』適合： 茶水晶、海藍寶、黑曜石、火山石、髮晶" at bounding box center [291, 152] width 102 height 15
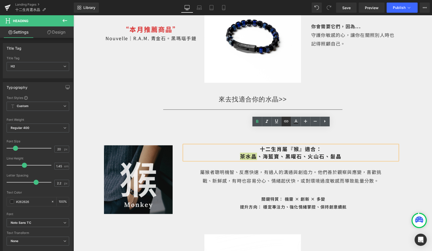
click at [289, 122] on icon at bounding box center [286, 121] width 6 height 6
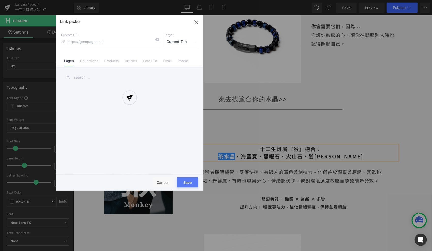
click at [348, 0] on div "Text Color Highlight Color #333333 Edit or remove link: Edit - Unlink - Cancel …" at bounding box center [216, 0] width 432 height 0
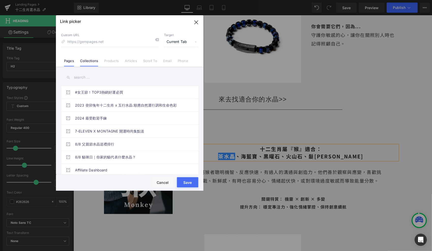
click at [96, 60] on link "Collections" at bounding box center [89, 63] width 18 height 8
click at [85, 77] on input "text" at bounding box center [129, 77] width 137 height 11
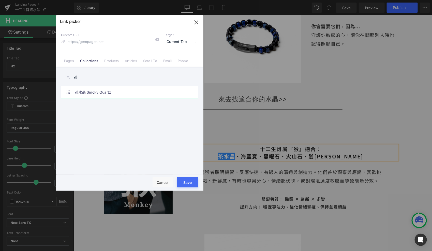
type input "茶"
click at [90, 88] on link "茶水晶 Smoky Quartz" at bounding box center [131, 92] width 112 height 13
click at [186, 178] on button "Save" at bounding box center [187, 182] width 21 height 10
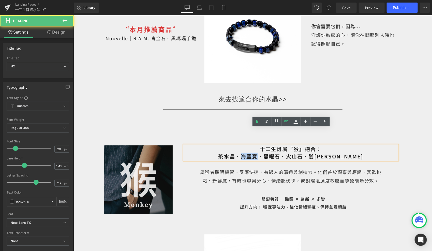
drag, startPoint x: 277, startPoint y: 140, endPoint x: 262, endPoint y: 139, distance: 14.8
click at [262, 145] on span "十二生肖屬『猴』適合： 茶水晶 、海藍寶、黑曜石、火山石、髮晶" at bounding box center [290, 152] width 145 height 15
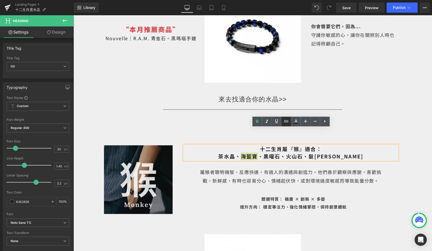
click at [289, 126] on link at bounding box center [286, 122] width 10 height 10
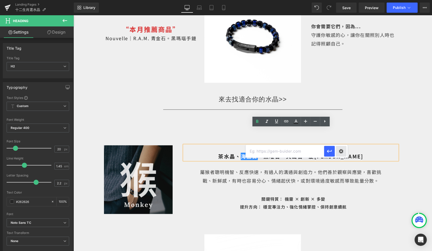
click at [339, 0] on div "Text Color Highlight Color #333333 Edit or remove link: Edit - Unlink - Cancel" at bounding box center [216, 0] width 432 height 0
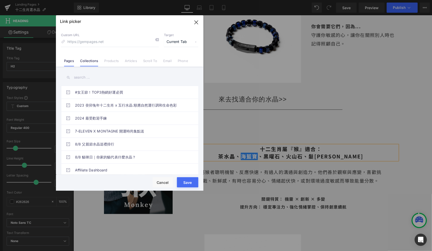
click at [95, 58] on li "Collections" at bounding box center [89, 58] width 24 height 9
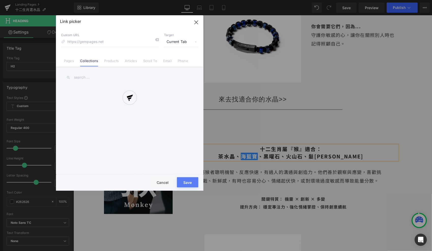
click at [95, 73] on div at bounding box center [129, 102] width 147 height 175
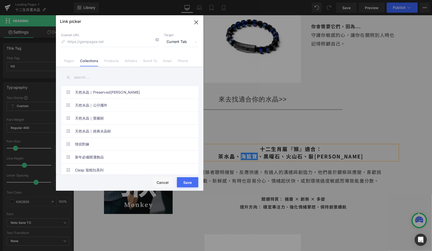
click at [92, 75] on input "text" at bounding box center [129, 77] width 137 height 11
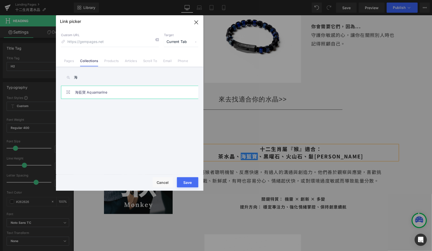
type input "海"
click at [93, 97] on link "海藍寶 Aquamarine" at bounding box center [131, 92] width 112 height 13
click at [187, 183] on button "Save" at bounding box center [187, 182] width 21 height 10
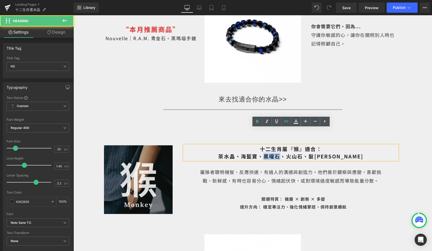
drag, startPoint x: 300, startPoint y: 139, endPoint x: 286, endPoint y: 138, distance: 14.5
click at [286, 145] on span "十二生肖屬『猴』適合： 茶水晶 、 海藍寶 、黑曜石、火山石、髮晶" at bounding box center [290, 152] width 145 height 15
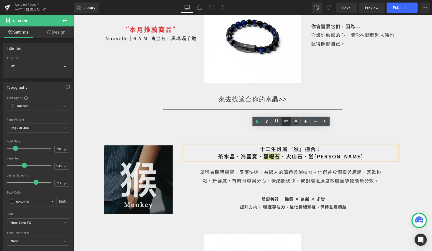
click at [286, 123] on icon at bounding box center [286, 121] width 6 height 6
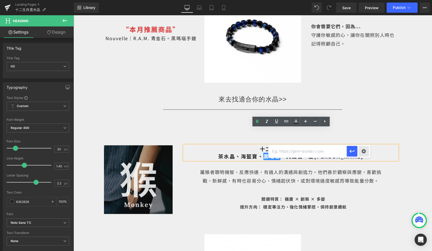
click at [367, 0] on div "Text Color Highlight Color #333333 Edit or remove link: Edit - Unlink - Cancel" at bounding box center [216, 0] width 432 height 0
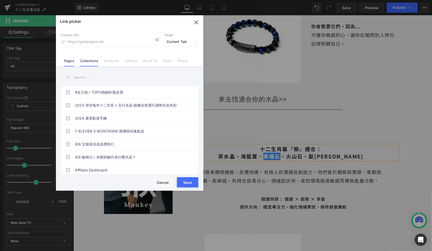
click at [88, 63] on link "Collections" at bounding box center [89, 63] width 18 height 8
click at [84, 77] on input "text" at bounding box center [129, 77] width 137 height 11
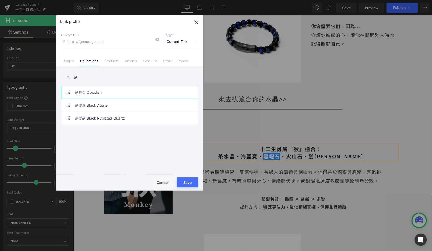
type input "黑"
click at [91, 91] on link "黑曜石 Obsidian" at bounding box center [131, 92] width 112 height 13
click at [189, 181] on button "Save" at bounding box center [187, 182] width 21 height 10
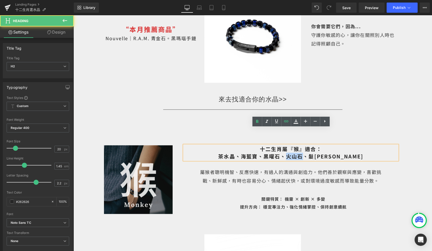
drag, startPoint x: 324, startPoint y: 139, endPoint x: 310, endPoint y: 139, distance: 14.0
click at [310, 145] on span "十二生肖屬『猴』適合： 茶水晶 、 海藍寶 、 黑曜石 、火山石、髮晶" at bounding box center [290, 152] width 145 height 15
click at [287, 120] on icon at bounding box center [286, 121] width 4 height 2
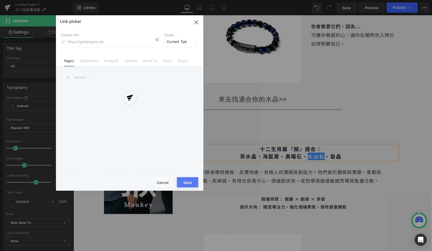
click at [384, 0] on div "Text Color Highlight Color #333333 Edit or remove link: Edit - Unlink - Cancel …" at bounding box center [216, 0] width 432 height 0
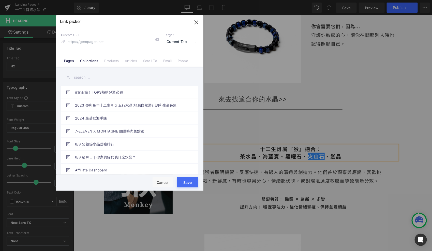
click at [88, 60] on link "Collections" at bounding box center [89, 63] width 18 height 8
click at [86, 77] on input "text" at bounding box center [129, 77] width 137 height 11
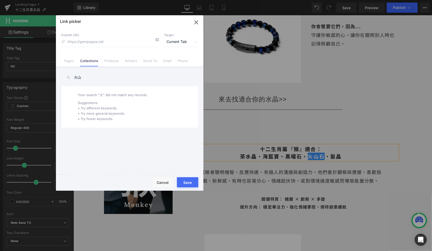
type input "火"
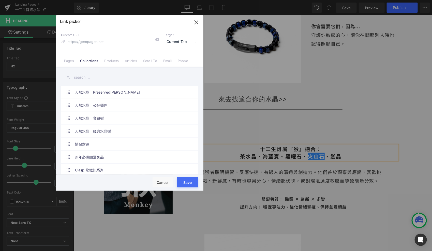
click at [194, 26] on icon "button" at bounding box center [196, 22] width 8 height 8
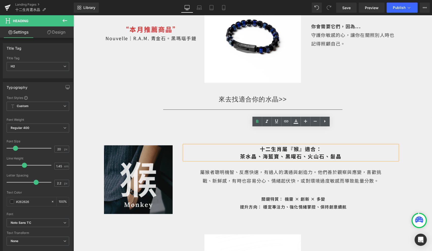
click at [325, 145] on span "十二生肖屬『猴』適合： 茶水晶 、 海藍寶 、 黑曜石 、 火山石 、髮晶" at bounding box center [291, 152] width 102 height 15
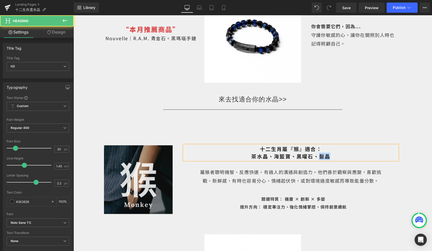
drag, startPoint x: 338, startPoint y: 139, endPoint x: 319, endPoint y: 140, distance: 19.3
click at [319, 145] on h2 "十二生肖屬『猴』適合： 茶水晶 、 海藍寶 、 黑曜石 、髮晶" at bounding box center [290, 152] width 213 height 15
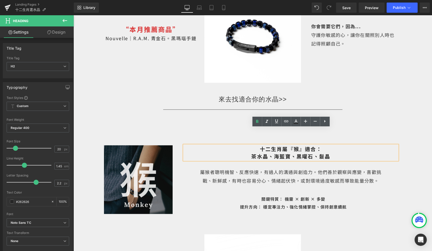
click at [341, 145] on h2 "十二生肖屬『猴』適合： 茶水晶 、 海藍寶 、 黑曜石 、髮晶" at bounding box center [290, 152] width 213 height 15
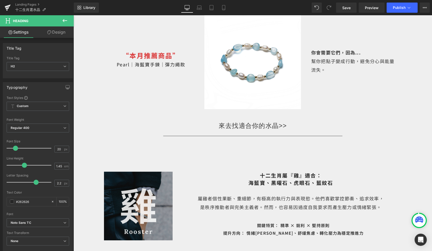
scroll to position [2352, 0]
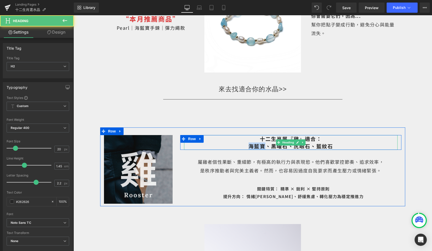
drag, startPoint x: 263, startPoint y: 129, endPoint x: 248, endPoint y: 129, distance: 15.5
click at [248, 135] on span "十二生肖屬『雞』適合： 海藍寶、黑曜石、虎眼石、藍紋石" at bounding box center [290, 142] width 85 height 15
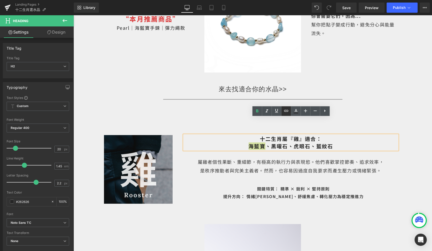
click at [283, 115] on link at bounding box center [286, 111] width 10 height 10
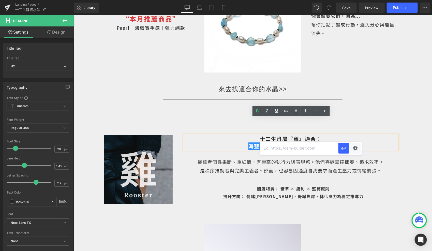
click at [280, 135] on span "十二生肖屬『雞』適合： 海藍寶 、黑曜石、虎眼石、藍紋石" at bounding box center [290, 142] width 85 height 15
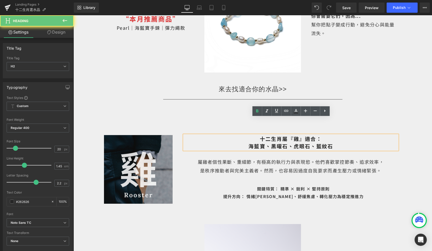
click at [264, 135] on span "十二生肖屬『雞』適合： 海藍寶 、黑曜石、虎眼石、藍紋石" at bounding box center [290, 142] width 85 height 15
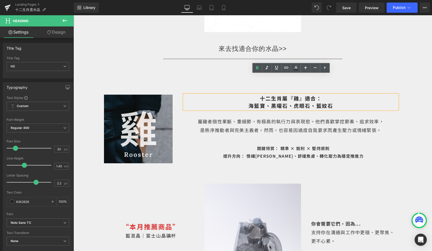
scroll to position [2395, 0]
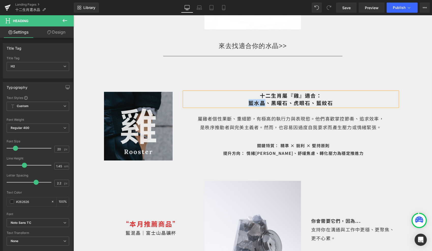
click at [261, 91] on span "十二生肖屬『雞』適合： 藍水晶、黑曜石、虎眼石、藍紋石" at bounding box center [290, 98] width 85 height 15
drag, startPoint x: 263, startPoint y: 87, endPoint x: 248, endPoint y: 86, distance: 15.3
click at [248, 91] on span "十二生肖屬『雞』適合： 藍水晶、黑曜石、虎眼石、藍紋石" at bounding box center [290, 98] width 85 height 15
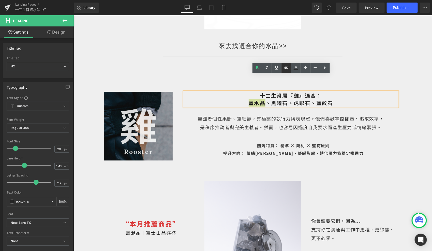
click at [286, 66] on icon at bounding box center [286, 68] width 6 height 6
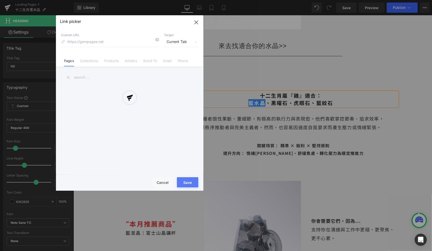
click at [354, 0] on div "Text Color Highlight Color #333333 Edit or remove link: Edit - Unlink - Cancel …" at bounding box center [216, 0] width 432 height 0
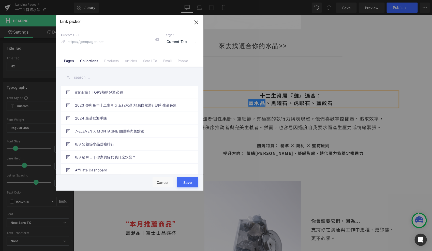
click at [90, 61] on link "Collections" at bounding box center [89, 63] width 18 height 8
click at [84, 78] on input "text" at bounding box center [129, 77] width 137 height 11
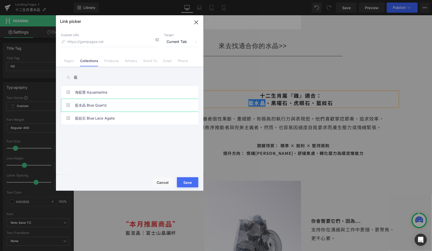
type input "藍"
click at [89, 108] on link "藍水晶 Blue Quartz" at bounding box center [131, 105] width 112 height 13
click at [186, 182] on button "Save" at bounding box center [187, 182] width 21 height 10
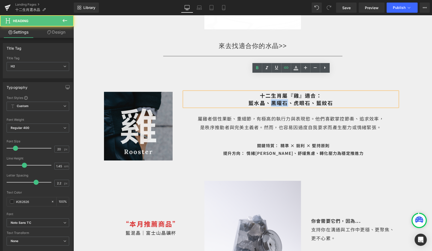
drag, startPoint x: 286, startPoint y: 88, endPoint x: 273, endPoint y: 88, distance: 13.7
click at [273, 91] on span "十二生肖屬『雞』適合： 藍水晶 、黑曜石、虎眼石、藍紋石" at bounding box center [290, 98] width 85 height 15
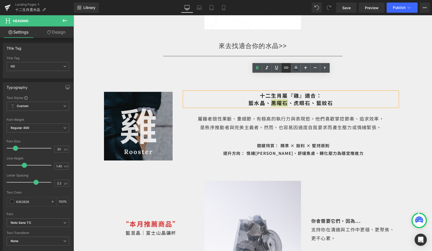
click at [288, 66] on icon at bounding box center [286, 68] width 6 height 6
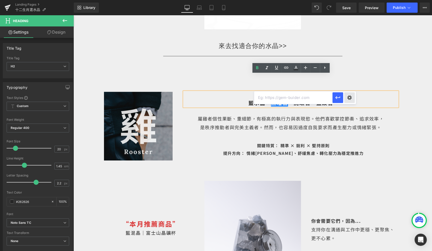
click at [348, 0] on div "Text Color Highlight Color #333333 Edit or remove link: Edit - Unlink - Cancel" at bounding box center [216, 0] width 432 height 0
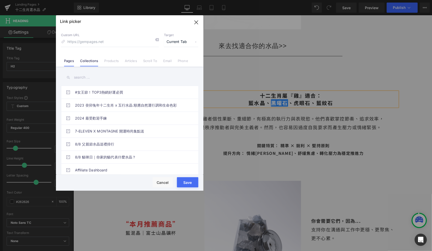
click at [95, 61] on link "Collections" at bounding box center [89, 63] width 18 height 8
click at [89, 77] on input "text" at bounding box center [129, 77] width 137 height 11
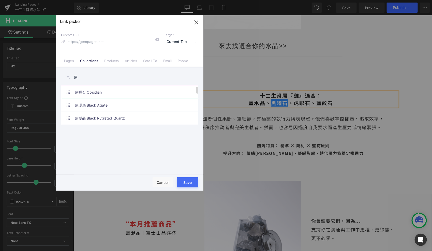
type input "黑"
click at [92, 93] on link "黑曜石 Obsidian" at bounding box center [131, 92] width 112 height 13
click at [184, 178] on button "Save" at bounding box center [187, 182] width 21 height 10
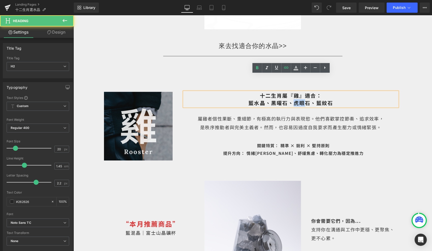
drag, startPoint x: 307, startPoint y: 84, endPoint x: 295, endPoint y: 84, distance: 11.9
click at [295, 91] on span "十二生肖屬『雞』適合： 藍水晶 、 黑曜石 、虎眼石、藍紋石" at bounding box center [290, 98] width 85 height 15
drag, startPoint x: 311, startPoint y: 86, endPoint x: 294, endPoint y: 86, distance: 16.3
click at [294, 91] on span "十二生肖屬『雞』適合： 藍水晶 、 黑曜石 、虎眼石、藍紋石" at bounding box center [290, 98] width 85 height 15
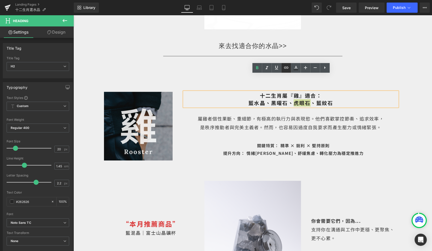
click at [287, 69] on icon at bounding box center [286, 68] width 6 height 6
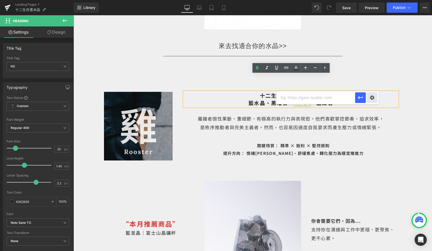
click at [369, 0] on div "Text Color Highlight Color #333333 Edit or remove link: Edit - Unlink - Cancel" at bounding box center [216, 0] width 432 height 0
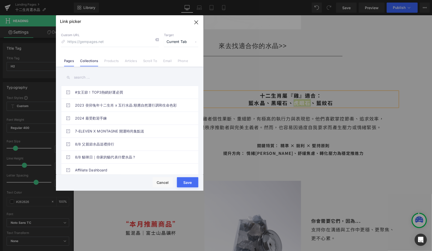
click at [83, 63] on link "Collections" at bounding box center [89, 63] width 18 height 8
click at [87, 77] on input "text" at bounding box center [129, 77] width 137 height 11
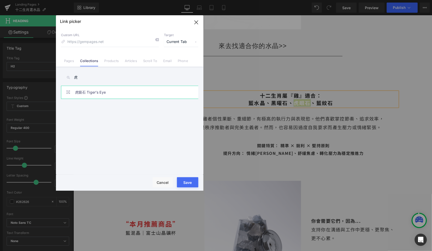
type input "虎"
click at [92, 91] on link "虎眼石 Tiger’s Eye" at bounding box center [131, 92] width 112 height 13
click at [187, 179] on button "Save" at bounding box center [187, 182] width 21 height 10
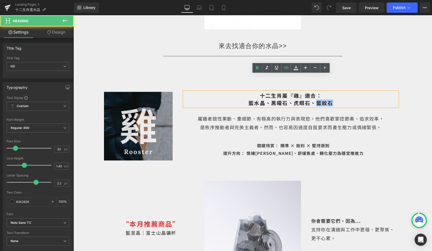
drag, startPoint x: 336, startPoint y: 87, endPoint x: 316, endPoint y: 87, distance: 19.8
click at [316, 91] on h2 "十二生肖屬『雞』適合： 藍水晶 、 黑曜石 、 虎眼石 、藍紋石" at bounding box center [290, 98] width 213 height 15
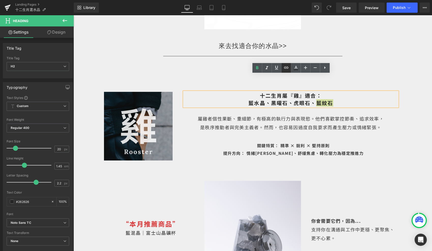
click at [285, 71] on link at bounding box center [286, 68] width 10 height 10
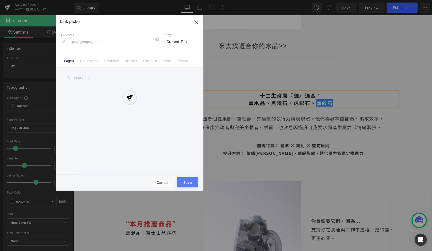
click at [391, 0] on div "Text Color Highlight Color #333333 Edit or remove link: Edit - Unlink - Cancel …" at bounding box center [216, 0] width 432 height 0
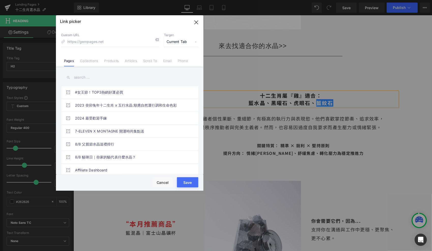
click at [95, 60] on link "Collections" at bounding box center [89, 63] width 18 height 8
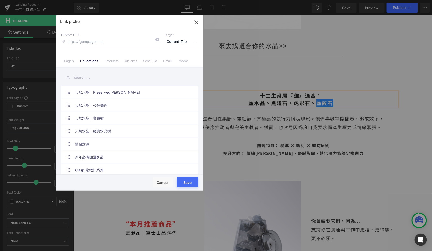
click at [86, 77] on input "text" at bounding box center [129, 77] width 137 height 11
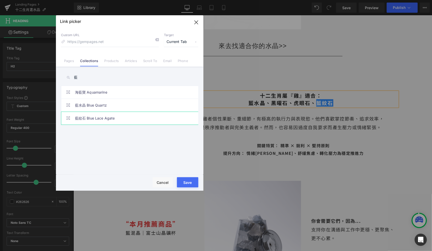
type input "藍"
click at [90, 117] on link "藍紋石 Blue Lace Agate" at bounding box center [131, 118] width 112 height 13
click at [189, 180] on button "Save" at bounding box center [187, 182] width 21 height 10
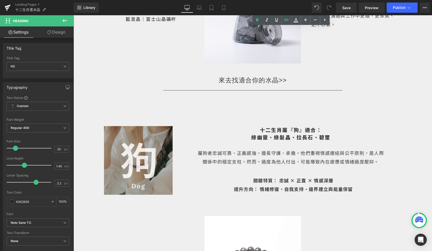
scroll to position [2629, 0]
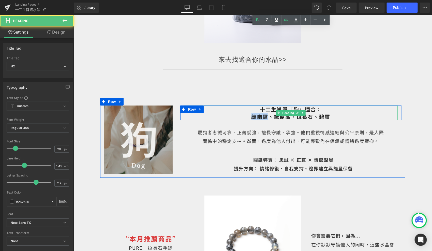
drag, startPoint x: 267, startPoint y: 99, endPoint x: 251, endPoint y: 99, distance: 15.5
click at [251, 105] on span "十二生肖屬『狗』適合： 綠幽靈、綠髮晶、拉長石、碧璽" at bounding box center [290, 112] width 79 height 15
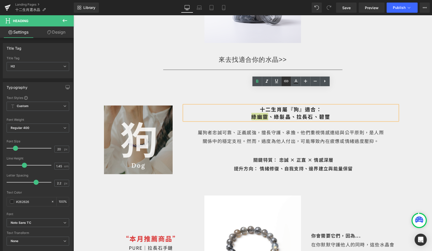
click at [287, 80] on icon at bounding box center [286, 81] width 4 height 2
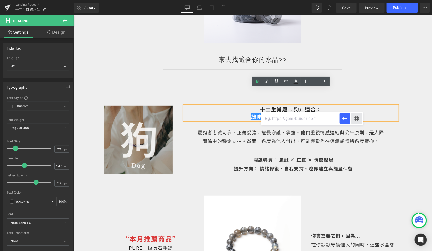
click at [359, 0] on div "Text Color Highlight Color #333333 Edit or remove link: Edit - Unlink - Cancel" at bounding box center [216, 0] width 432 height 0
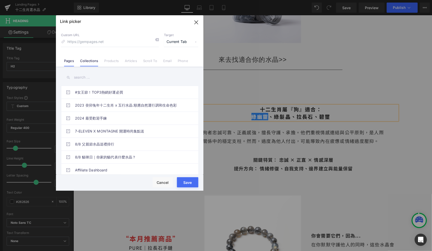
click at [88, 63] on link "Collections" at bounding box center [89, 63] width 18 height 8
click at [84, 77] on input "text" at bounding box center [129, 77] width 137 height 11
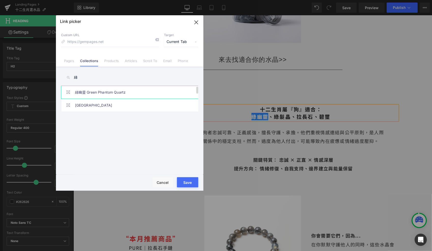
type input "綠"
click at [86, 93] on link "綠幽靈 Green Phantom Quartz" at bounding box center [131, 92] width 112 height 13
click at [194, 177] on div "Save Cancel" at bounding box center [129, 183] width 147 height 16
click at [192, 185] on button "Save" at bounding box center [187, 182] width 21 height 10
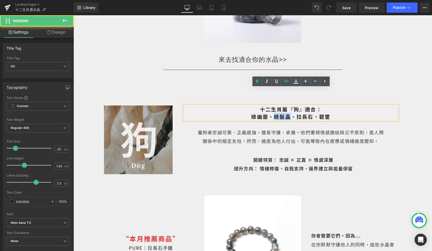
drag, startPoint x: 289, startPoint y: 100, endPoint x: 275, endPoint y: 99, distance: 14.8
click at [275, 105] on span "十二生肖屬『狗』適合： 綠幽靈 、綠髮晶、拉長石、碧璽" at bounding box center [290, 112] width 79 height 15
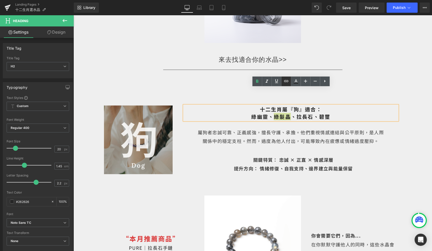
click at [286, 82] on icon at bounding box center [286, 81] width 4 height 2
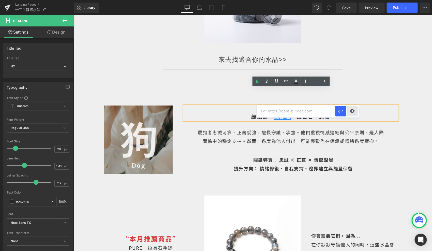
click at [351, 0] on div "Text Color Highlight Color #333333 Edit or remove link: Edit - Unlink - Cancel" at bounding box center [216, 0] width 432 height 0
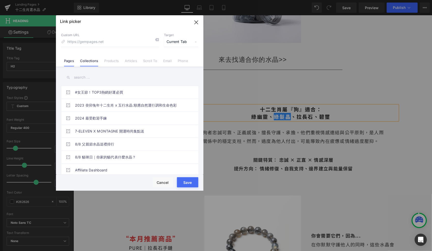
click at [89, 62] on link "Collections" at bounding box center [89, 63] width 18 height 8
click at [83, 76] on input "text" at bounding box center [129, 77] width 137 height 11
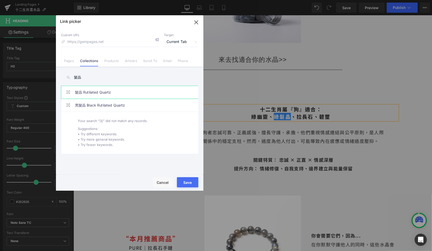
type input "髮晶"
click at [95, 91] on link "髮晶 Rutilated Quartz" at bounding box center [131, 92] width 112 height 13
click at [189, 180] on button "Save" at bounding box center [187, 182] width 21 height 10
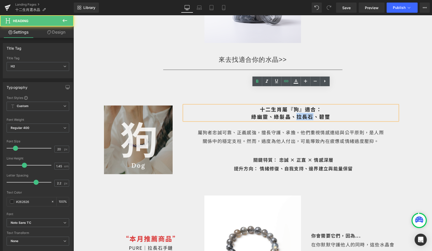
drag, startPoint x: 313, startPoint y: 99, endPoint x: 298, endPoint y: 99, distance: 14.5
click at [298, 105] on span "十二生肖屬『狗』適合： 綠幽靈 、 綠髮晶 、拉長石、碧璽" at bounding box center [290, 112] width 79 height 15
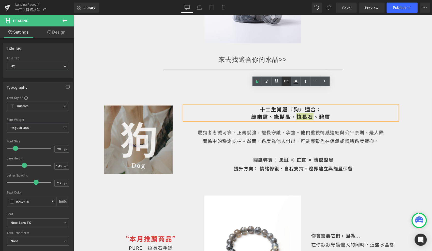
click at [287, 84] on icon at bounding box center [286, 81] width 6 height 6
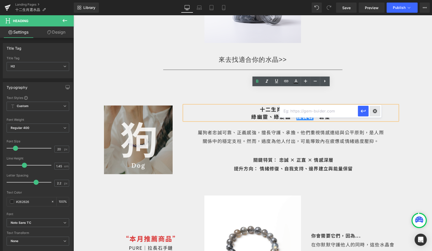
click at [372, 0] on div "Text Color Highlight Color #333333 Edit or remove link: Edit - Unlink - Cancel" at bounding box center [216, 0] width 432 height 0
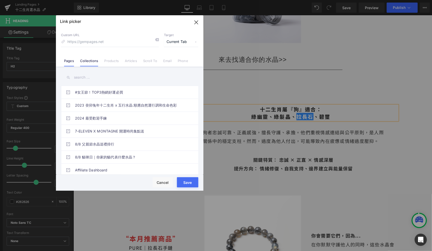
click at [88, 63] on link "Collections" at bounding box center [89, 63] width 18 height 8
click at [86, 77] on input "text" at bounding box center [129, 77] width 137 height 11
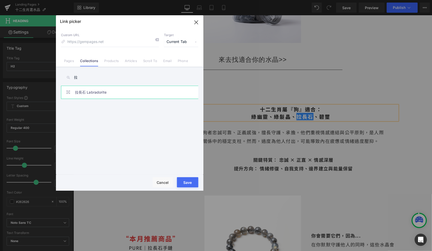
type input "拉"
click at [89, 95] on link "拉長石 Labradorite" at bounding box center [131, 92] width 112 height 13
click at [188, 183] on button "Save" at bounding box center [187, 182] width 21 height 10
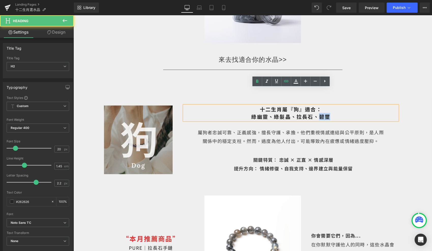
drag, startPoint x: 330, startPoint y: 100, endPoint x: 320, endPoint y: 99, distance: 10.0
click at [320, 105] on h2 "十二生肖屬『狗』適合： 綠幽靈 、 綠髮晶 、 拉長石 、碧璽" at bounding box center [290, 112] width 213 height 15
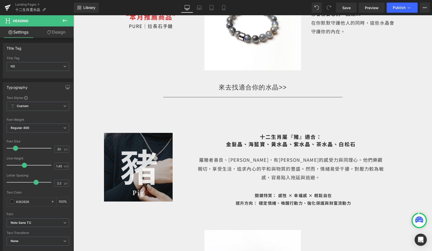
scroll to position [2869, 0]
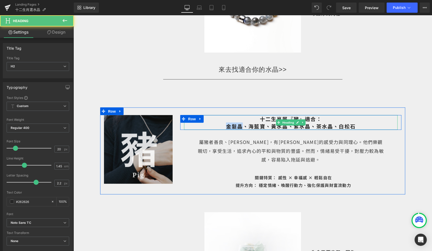
drag, startPoint x: 241, startPoint y: 110, endPoint x: 224, endPoint y: 110, distance: 16.8
click at [224, 115] on h2 "十二生肖屬『豬』適合： 金髮晶、海藍寶、黃水晶、紫水晶、茶水晶、白松石" at bounding box center [290, 122] width 213 height 15
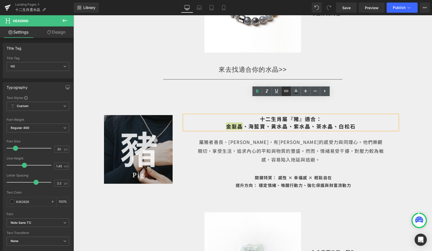
click at [287, 92] on icon at bounding box center [286, 91] width 6 height 6
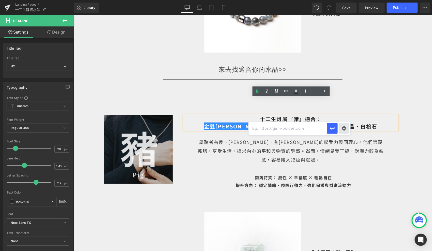
click at [346, 0] on div "Text Color Highlight Color #333333 Edit or remove link: Edit - Unlink - Cancel" at bounding box center [216, 0] width 432 height 0
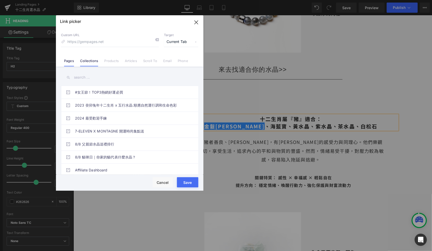
click at [96, 61] on link "Collections" at bounding box center [89, 63] width 18 height 8
click at [95, 77] on input "text" at bounding box center [129, 77] width 137 height 11
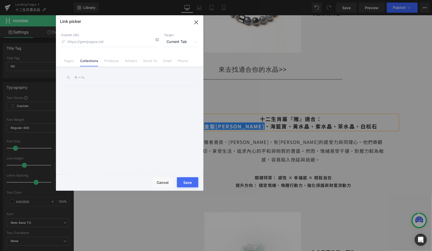
type input "金"
type input "法"
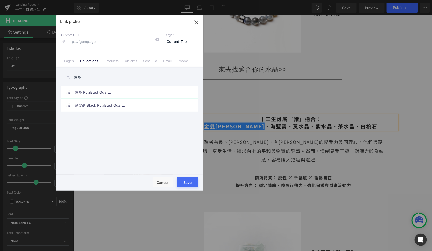
type input "髮晶"
click at [95, 94] on link "髮晶 Rutilated Quartz" at bounding box center [131, 92] width 112 height 13
click at [186, 183] on button "Save" at bounding box center [187, 182] width 21 height 10
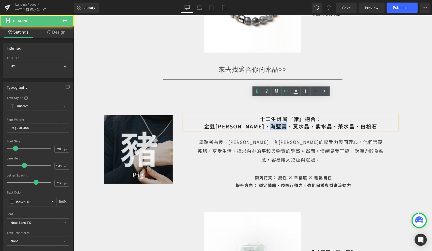
drag, startPoint x: 263, startPoint y: 109, endPoint x: 250, endPoint y: 108, distance: 13.0
click at [250, 115] on span "十二生肖屬『豬』適合： 金髮晶 、海藍寶、黃水晶、紫水晶、茶水晶、白松石" at bounding box center [290, 122] width 173 height 15
click at [286, 90] on icon at bounding box center [286, 91] width 6 height 6
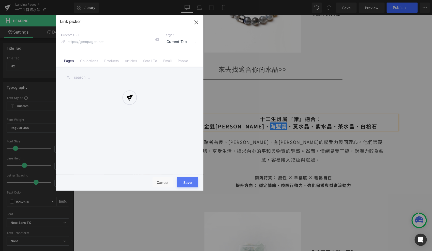
click at [329, 0] on div "Text Color Highlight Color #333333 Edit or remove link: Edit - Unlink - Cancel …" at bounding box center [216, 0] width 432 height 0
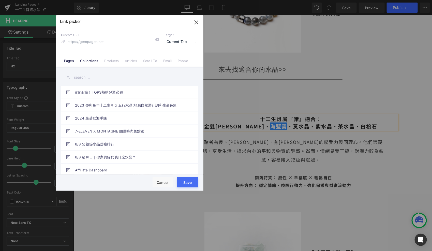
click at [98, 60] on li "Collections" at bounding box center [89, 58] width 24 height 9
click at [95, 79] on input "text" at bounding box center [129, 77] width 137 height 11
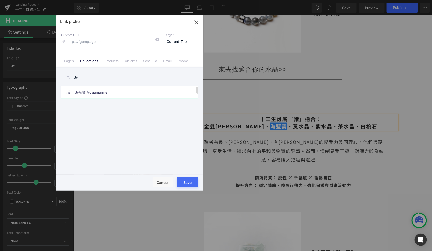
type input "海"
click at [99, 94] on link "海藍寶 Aquamarine" at bounding box center [131, 92] width 112 height 13
drag, startPoint x: 196, startPoint y: 181, endPoint x: 207, endPoint y: 106, distance: 75.7
click at [196, 181] on button "Save" at bounding box center [187, 182] width 21 height 10
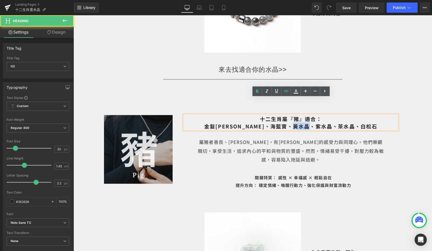
drag, startPoint x: 287, startPoint y: 110, endPoint x: 271, endPoint y: 108, distance: 16.3
click at [271, 115] on span "十二生肖屬『豬』適合： 金髮晶 、 海藍寶 、黃水晶、紫水晶、茶水晶、白松石" at bounding box center [290, 122] width 173 height 15
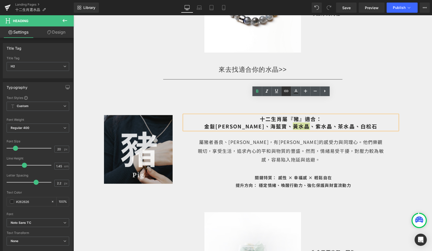
click at [285, 93] on icon at bounding box center [286, 91] width 6 height 6
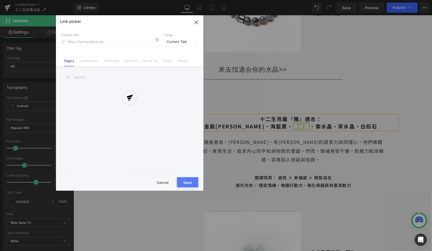
click at [345, 0] on div "Text Color Highlight Color #333333 Edit or remove link: Edit - Unlink - Cancel …" at bounding box center [216, 0] width 432 height 0
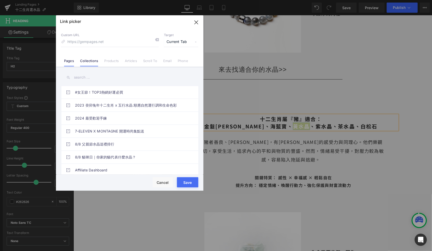
click at [95, 63] on link "Collections" at bounding box center [89, 63] width 18 height 8
click at [89, 77] on input "text" at bounding box center [129, 77] width 137 height 11
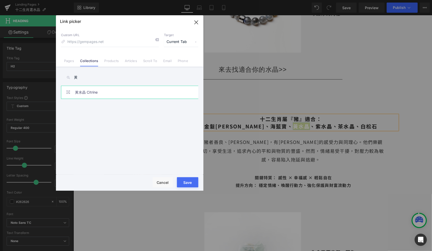
type input "黃"
click at [91, 96] on link "黃水晶 Citrine" at bounding box center [131, 92] width 112 height 13
click at [194, 181] on button "Save" at bounding box center [187, 182] width 21 height 10
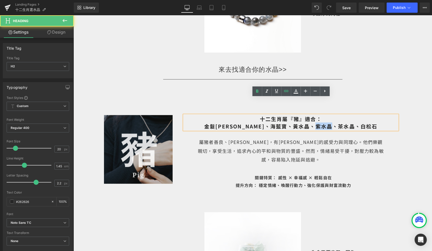
drag, startPoint x: 309, startPoint y: 108, endPoint x: 293, endPoint y: 108, distance: 16.3
click at [293, 115] on span "十二生肖屬『豬』適合： 金髮晶 、 海藍寶 、 黃水晶 、紫水晶、茶水晶、白松石" at bounding box center [290, 122] width 173 height 15
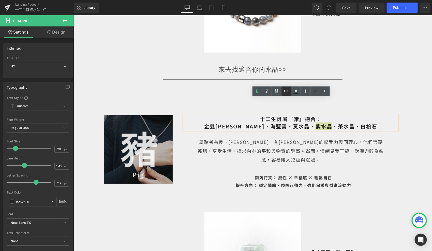
click at [287, 89] on icon at bounding box center [286, 91] width 6 height 6
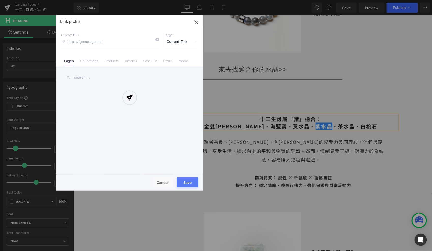
click at [368, 0] on div "Text Color Highlight Color #333333 Edit or remove link: Edit - Unlink - Cancel …" at bounding box center [216, 0] width 432 height 0
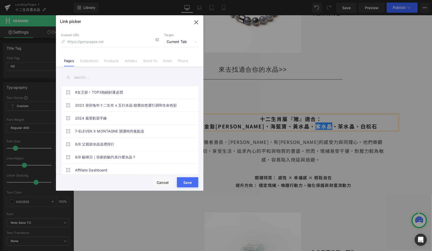
click at [89, 61] on link "Collections" at bounding box center [89, 63] width 18 height 8
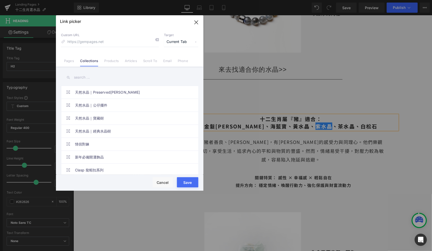
click at [83, 78] on input "text" at bounding box center [129, 77] width 137 height 11
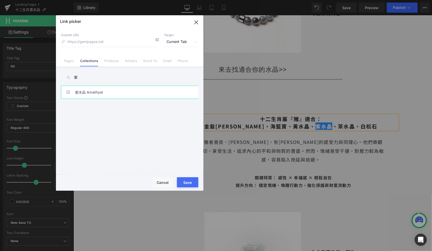
type input "紫"
click at [87, 96] on link "紫水晶 Amethyst" at bounding box center [131, 92] width 112 height 13
click at [193, 181] on button "Save" at bounding box center [187, 182] width 21 height 10
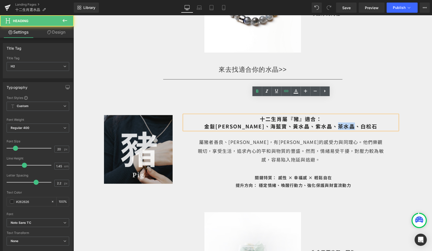
drag, startPoint x: 333, startPoint y: 107, endPoint x: 317, endPoint y: 107, distance: 16.3
click at [317, 115] on span "十二生肖屬『豬』適合： 金髮晶 、 海藍寶 、 黃水晶 、 紫水晶 、茶水晶、白松石" at bounding box center [290, 122] width 173 height 15
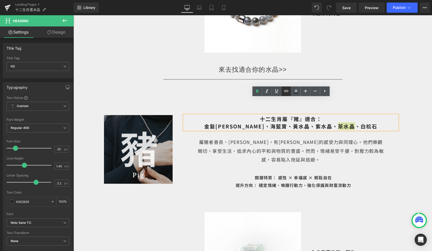
click at [287, 91] on icon at bounding box center [286, 91] width 6 height 6
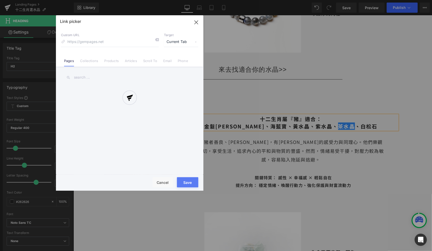
click at [390, 0] on div "Text Color Highlight Color #333333 Edit or remove link: Edit - Unlink - Cancel …" at bounding box center [216, 0] width 432 height 0
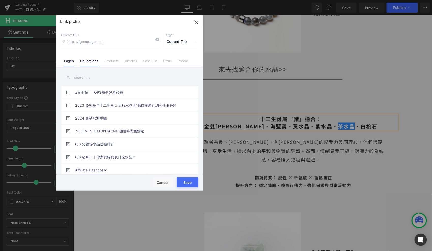
click at [99, 58] on li "Collections" at bounding box center [89, 58] width 24 height 9
click at [85, 79] on input "text" at bounding box center [129, 77] width 137 height 11
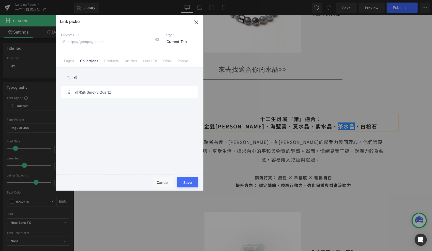
type input "茶"
click at [87, 90] on link "茶水晶 Smoky Quartz" at bounding box center [131, 92] width 112 height 13
click at [188, 180] on button "Save" at bounding box center [187, 182] width 21 height 10
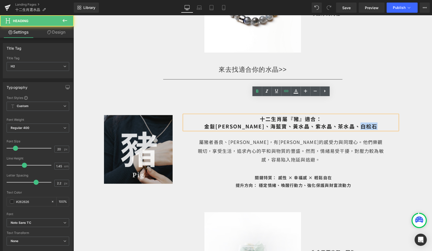
drag, startPoint x: 357, startPoint y: 107, endPoint x: 340, endPoint y: 107, distance: 17.0
click at [340, 115] on h2 "十二生肖屬『豬』適合： 金髮晶 、 海藍寶 、 黃水晶 、 紫水晶 、 茶水晶 、白松石" at bounding box center [290, 122] width 213 height 15
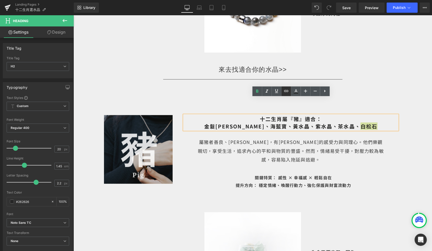
click at [285, 93] on icon at bounding box center [286, 91] width 6 height 6
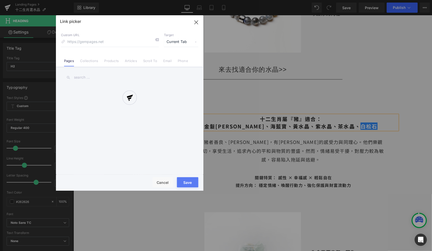
click at [391, 0] on div "Text Color Highlight Color #333333 Edit or remove link: Edit - Unlink - Cancel …" at bounding box center [216, 0] width 432 height 0
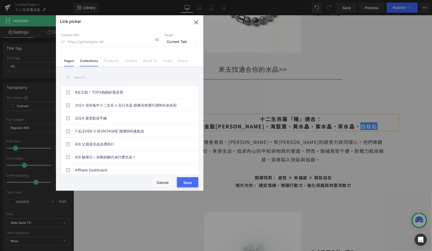
click at [95, 63] on link "Collections" at bounding box center [89, 63] width 18 height 8
click at [91, 76] on input "text" at bounding box center [129, 77] width 137 height 11
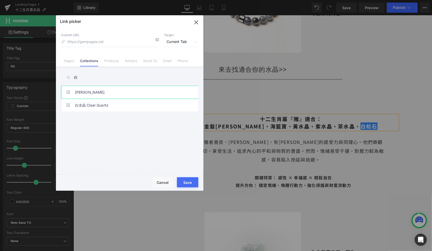
type input "白"
click at [97, 95] on link "[PERSON_NAME]" at bounding box center [131, 92] width 112 height 13
click at [190, 185] on button "Save" at bounding box center [187, 182] width 21 height 10
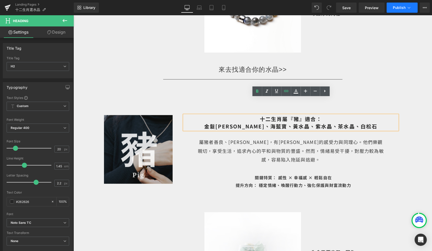
click at [394, 9] on span "Publish" at bounding box center [399, 8] width 13 height 4
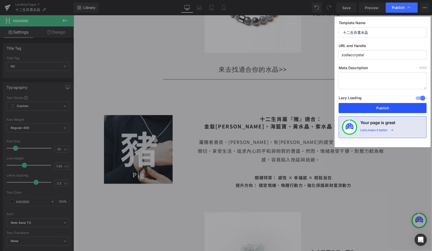
click at [390, 104] on button "Publish" at bounding box center [382, 108] width 88 height 10
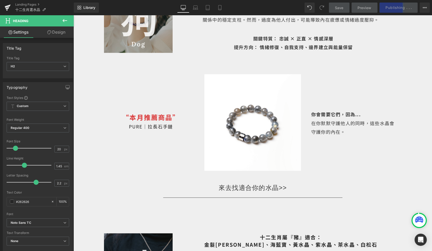
scroll to position [2746, 0]
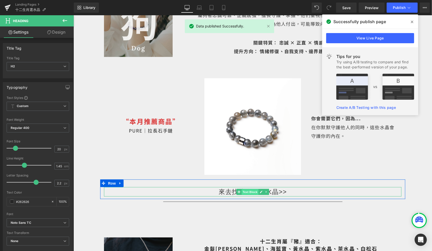
click at [251, 189] on span "Text Block" at bounding box center [249, 192] width 17 height 6
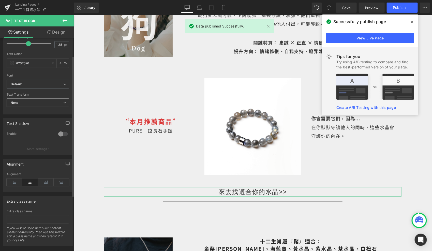
scroll to position [109, 0]
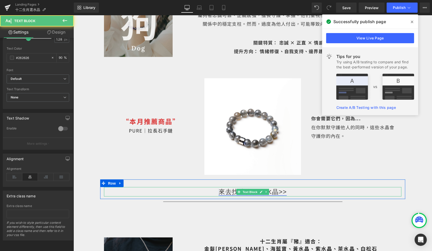
click at [276, 188] on link "來去找適合你的水晶>>" at bounding box center [252, 191] width 68 height 7
